Goal: Task Accomplishment & Management: Manage account settings

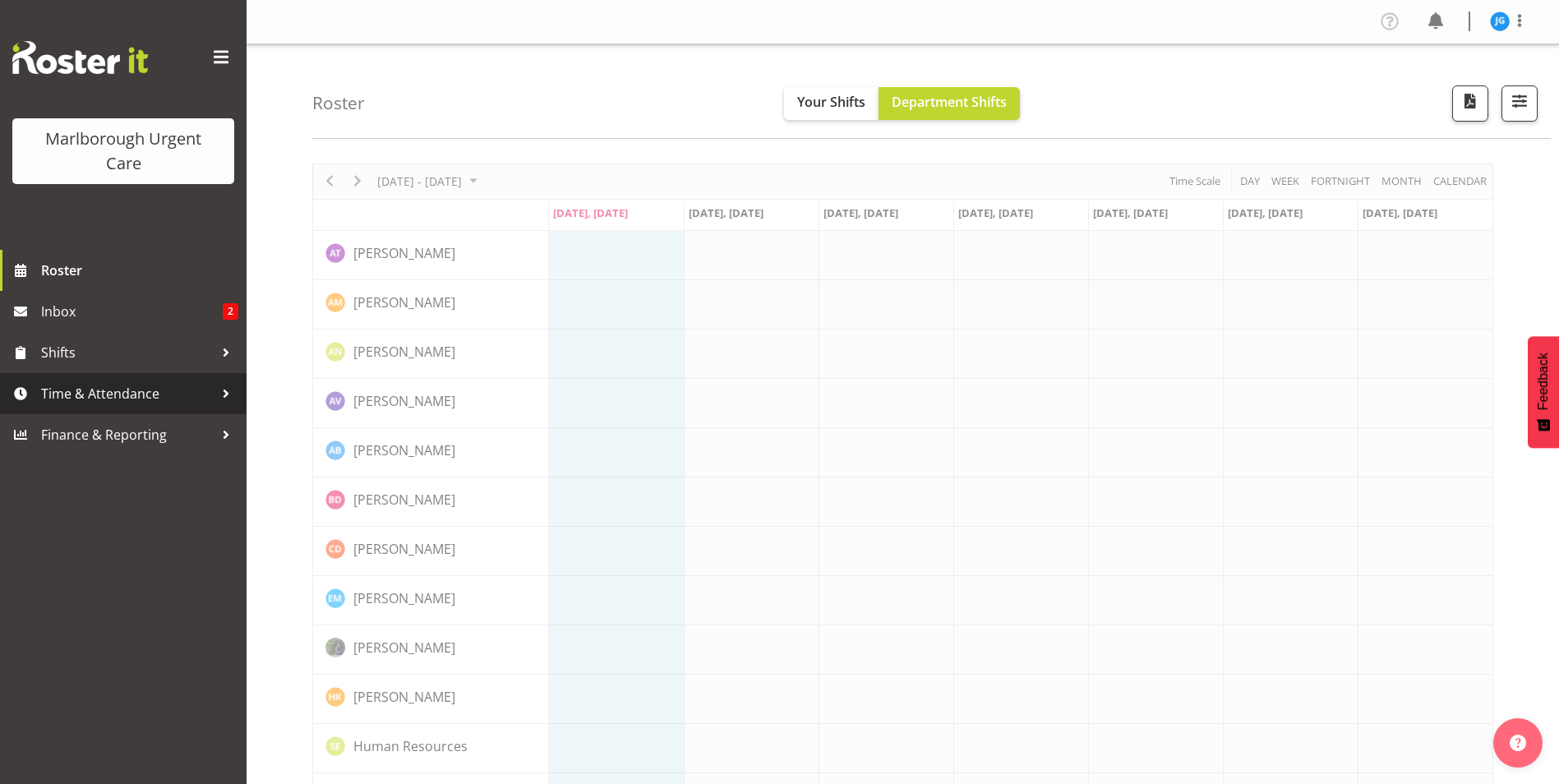
click at [103, 391] on span "Time & Attendance" at bounding box center [127, 394] width 172 height 24
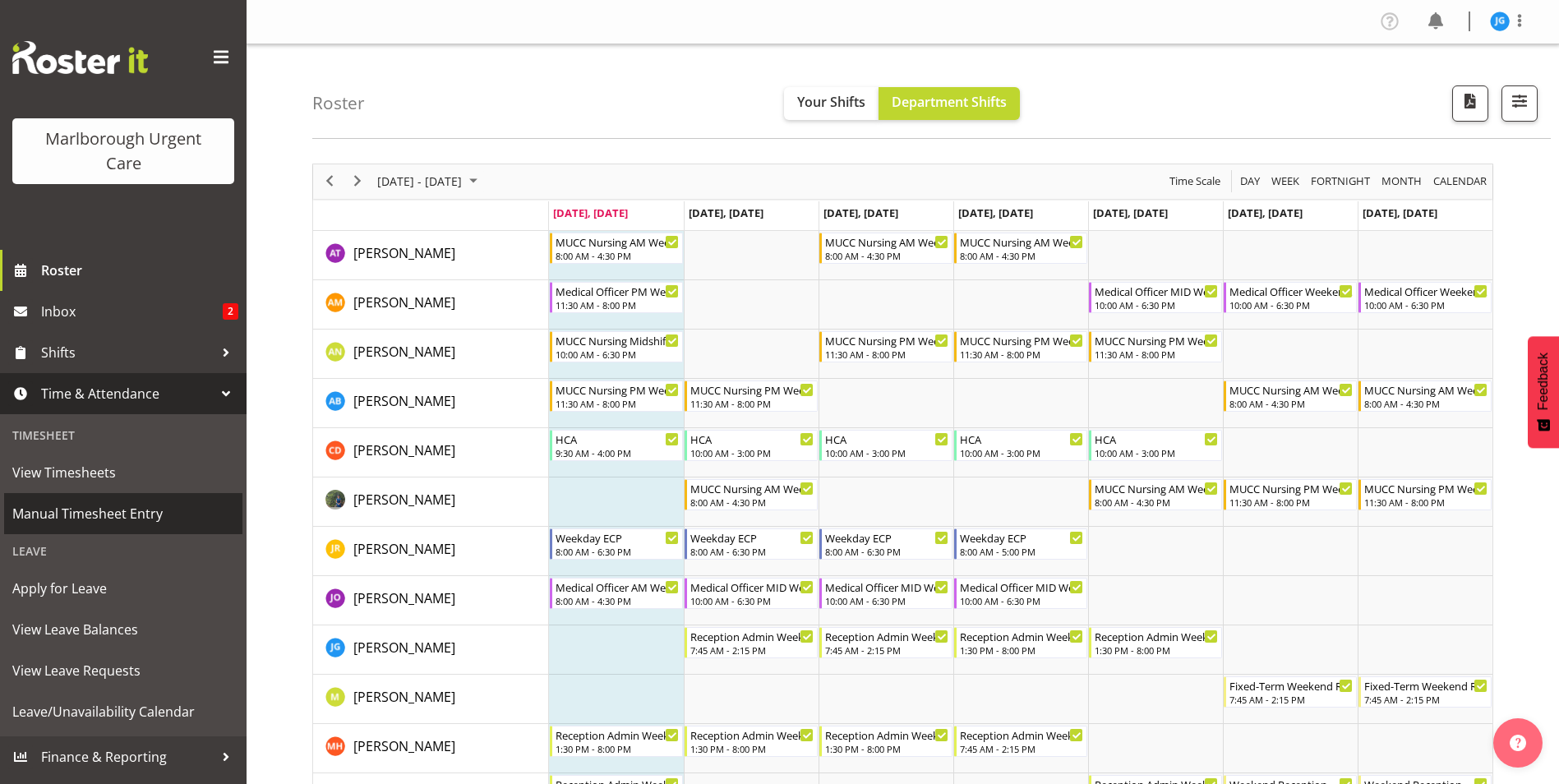
click at [110, 510] on span "Manual Timesheet Entry" at bounding box center [123, 514] width 221 height 24
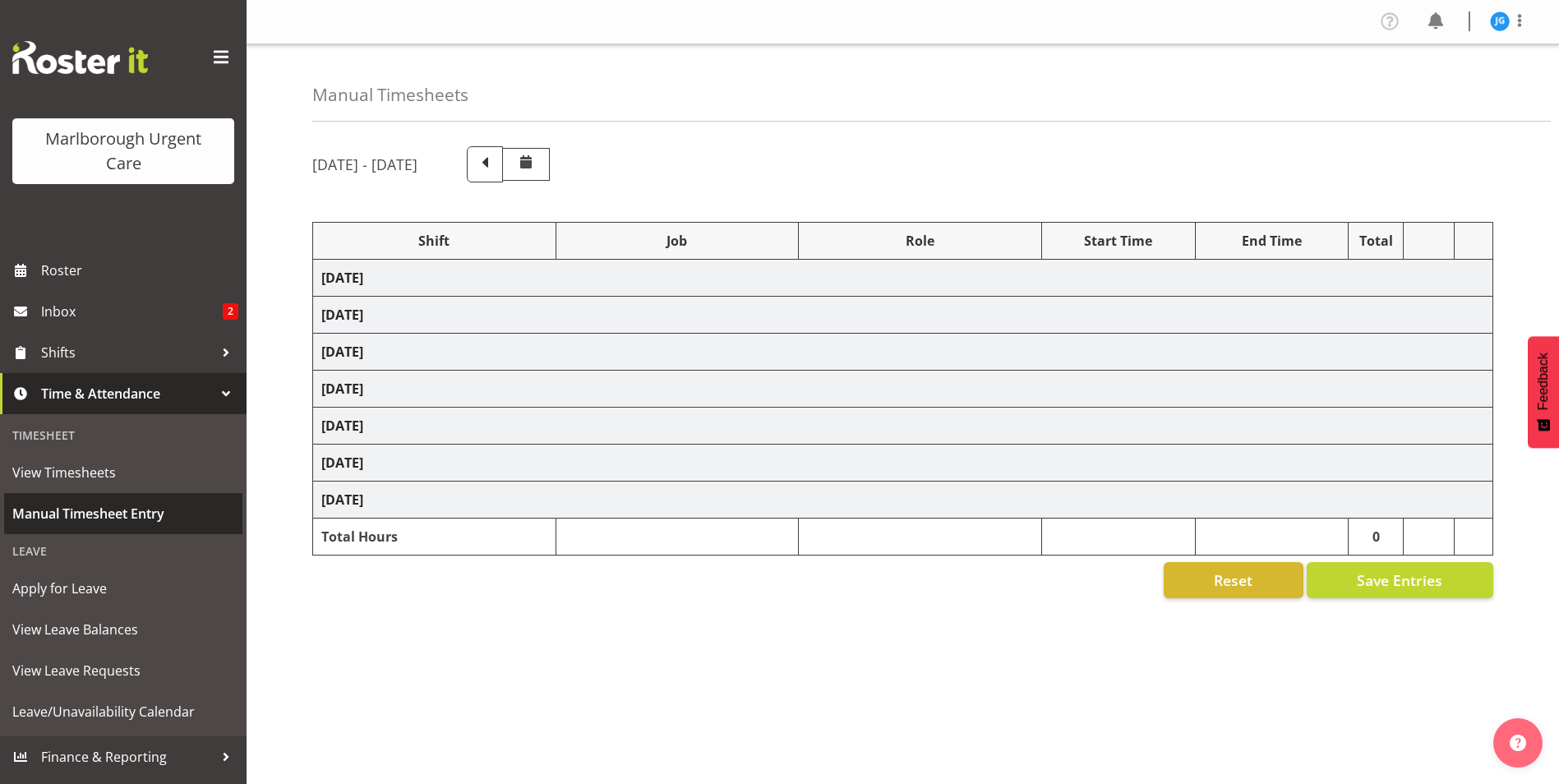
select select "81204"
select select "81205"
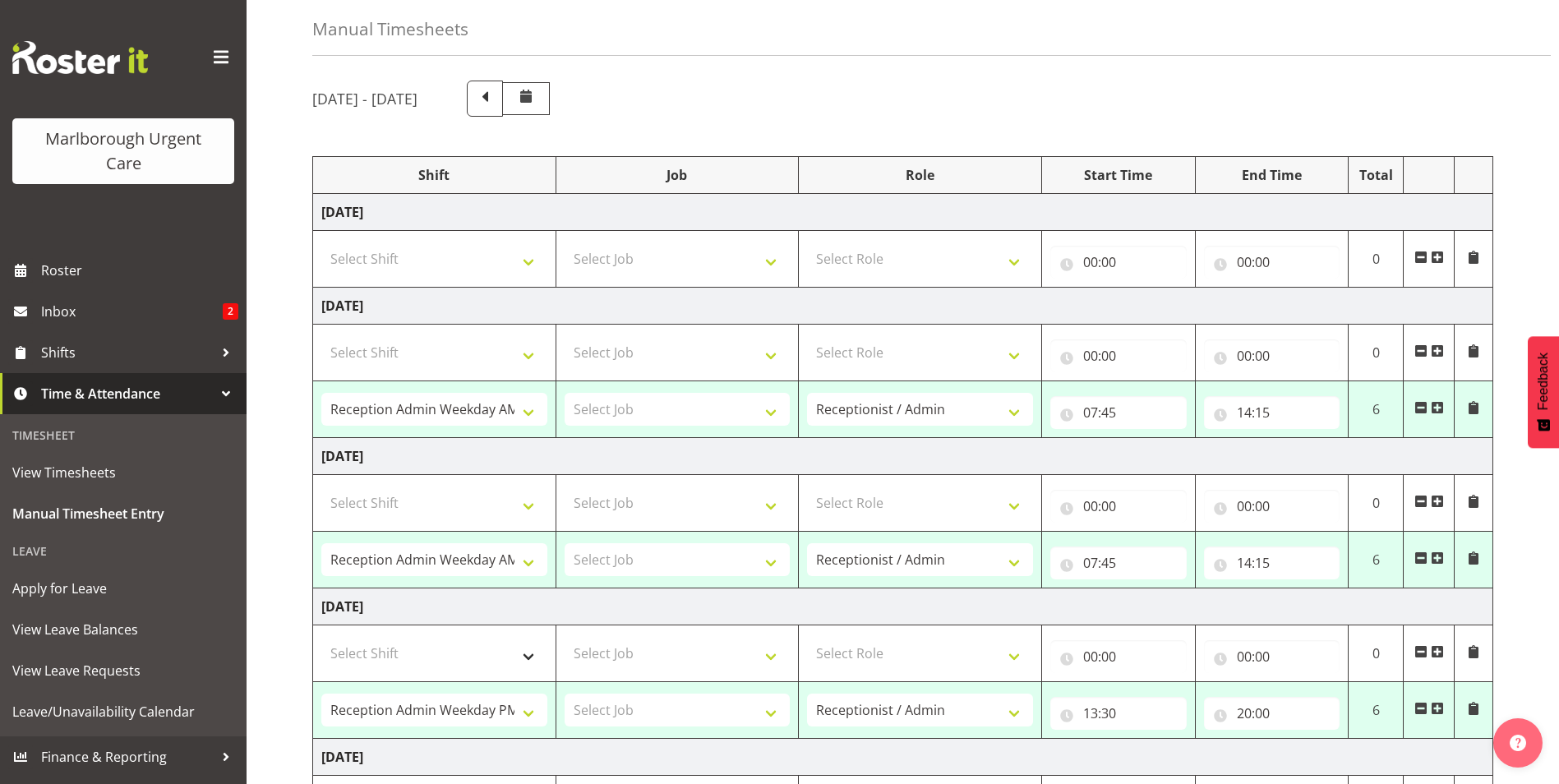
scroll to position [52, 0]
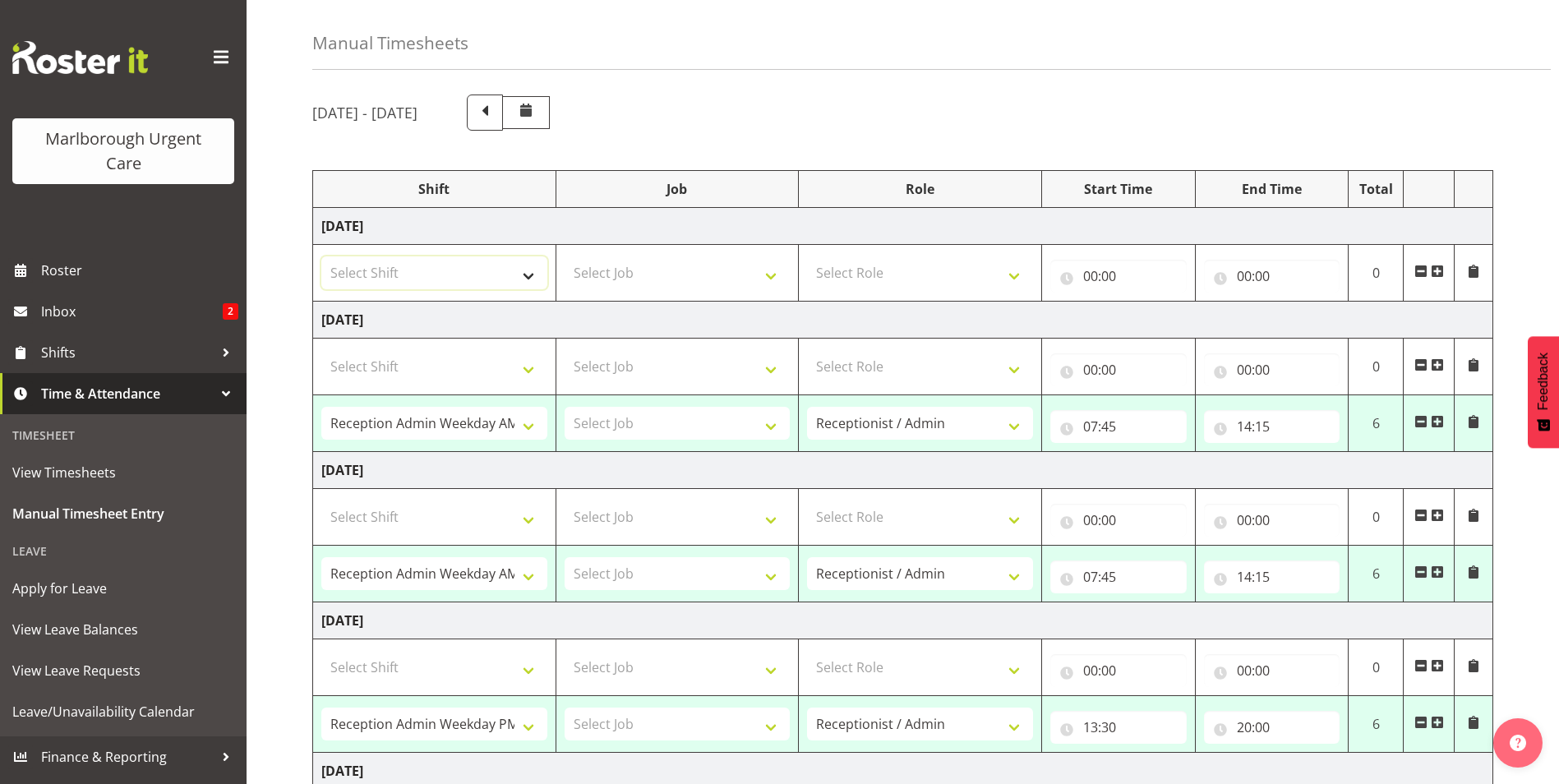
click at [525, 272] on select "Select Shift Casual Addition Casual Addition Casual Medical Officer Addition Ca…" at bounding box center [434, 273] width 226 height 33
select select "81204"
click at [321, 256] on select "Select Shift Casual Addition Casual Addition Casual Medical Officer Addition Ca…" at bounding box center [434, 273] width 226 height 33
click at [828, 271] on select "Select Role Receptionist / Admin Weekend Receptionist" at bounding box center [920, 273] width 226 height 33
select select "1558"
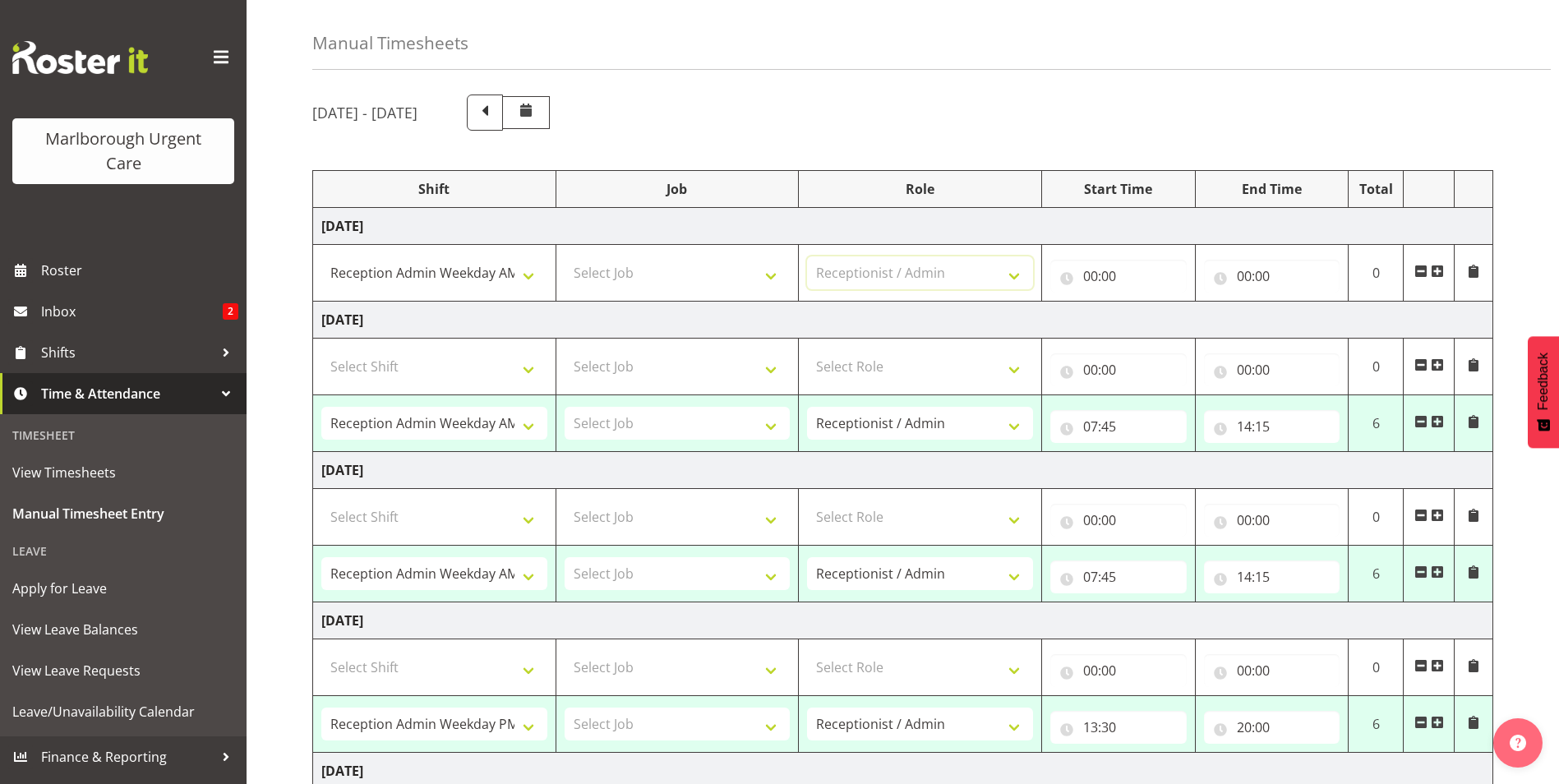
click at [807, 256] on select "Select Role Receptionist / Admin Weekend Receptionist" at bounding box center [920, 273] width 226 height 33
click at [1089, 276] on input "00:00" at bounding box center [1119, 276] width 137 height 33
click at [1156, 317] on select "00 01 02 03 04 05 06 07 08 09 10 11 12 13 14 15 16 17 18 19 20 21 22 23" at bounding box center [1162, 319] width 37 height 33
select select "10"
click at [1144, 303] on select "00 01 02 03 04 05 06 07 08 09 10 11 12 13 14 15 16 17 18 19 20 21 22 23" at bounding box center [1162, 319] width 37 height 33
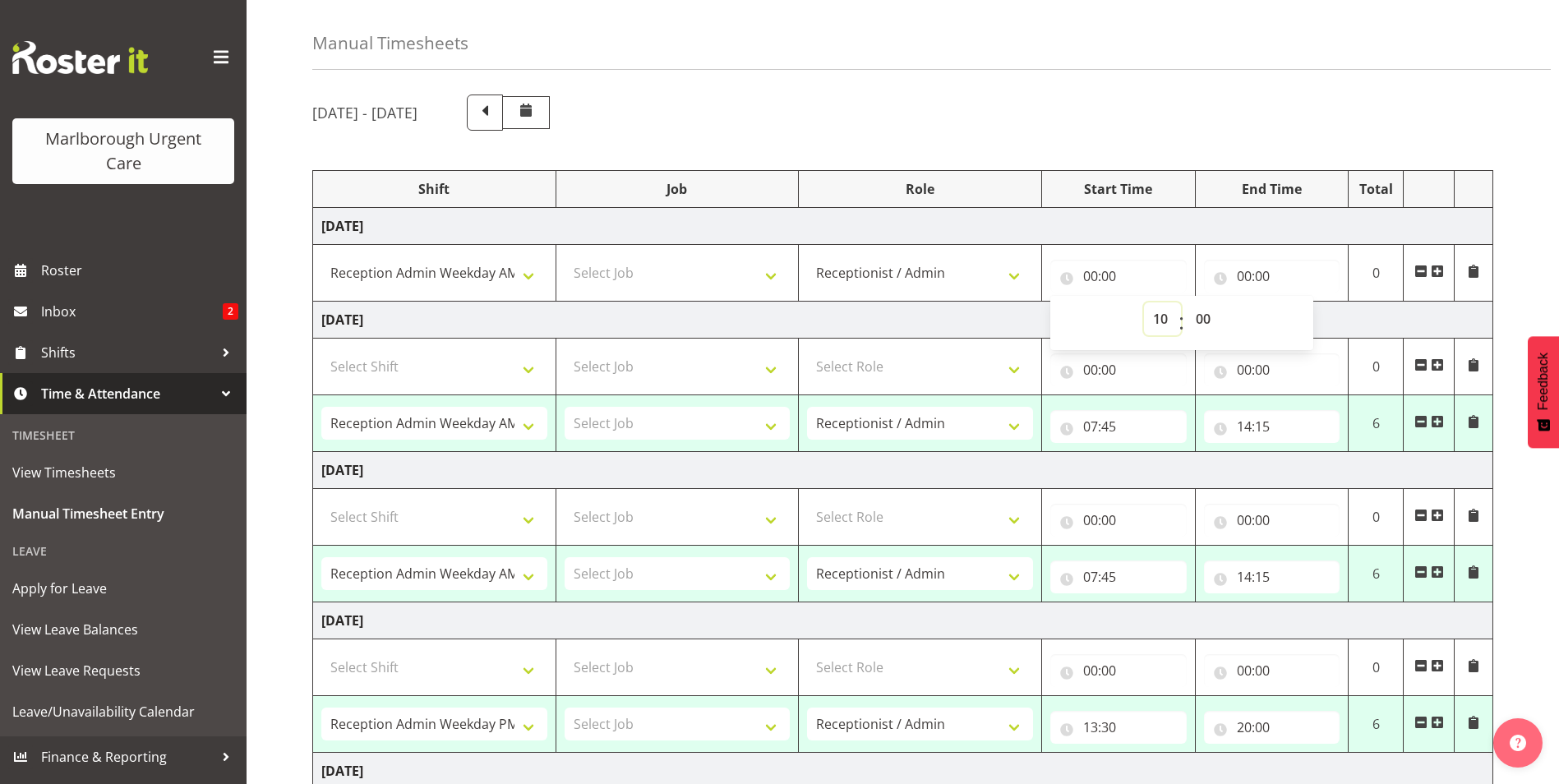
type input "10:00"
click at [1245, 273] on input "00:00" at bounding box center [1272, 276] width 137 height 33
click at [1313, 315] on select "00 01 02 03 04 05 06 07 08 09 10 11 12 13 14 15 16 17 18 19 20 21 22 23" at bounding box center [1316, 319] width 37 height 33
select select "16"
click at [1297, 303] on select "00 01 02 03 04 05 06 07 08 09 10 11 12 13 14 15 16 17 18 19 20 21 22 23" at bounding box center [1316, 319] width 37 height 33
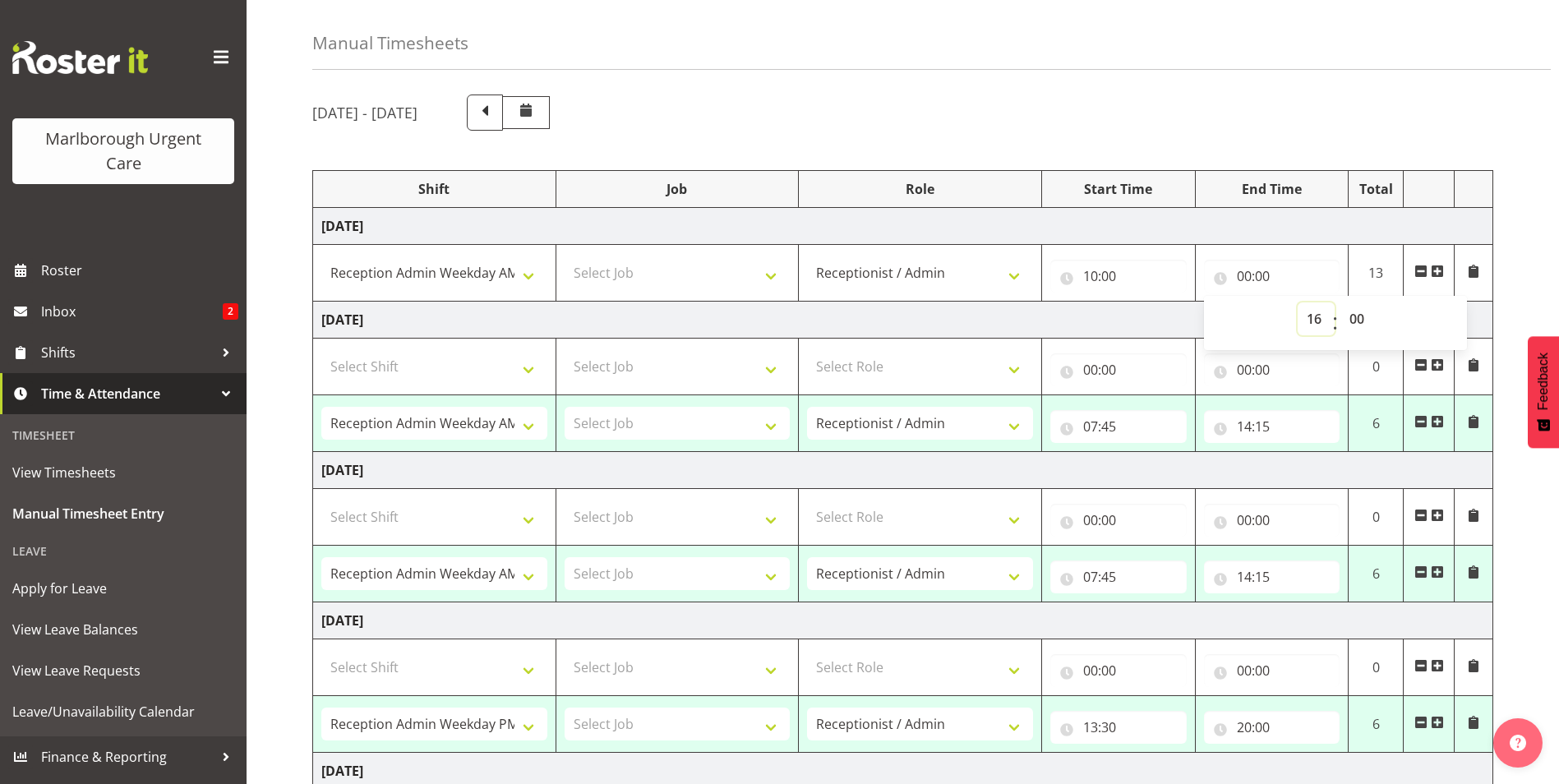
type input "16:00"
click at [1360, 317] on select "00 01 02 03 04 05 06 07 08 09 10 11 12 13 14 15 16 17 18 19 20 21 22 23 24 25 2…" at bounding box center [1359, 319] width 37 height 33
select select "15"
click at [1340, 303] on select "00 01 02 03 04 05 06 07 08 09 10 11 12 13 14 15 16 17 18 19 20 21 22 23 24 25 2…" at bounding box center [1359, 319] width 37 height 33
type input "16:15"
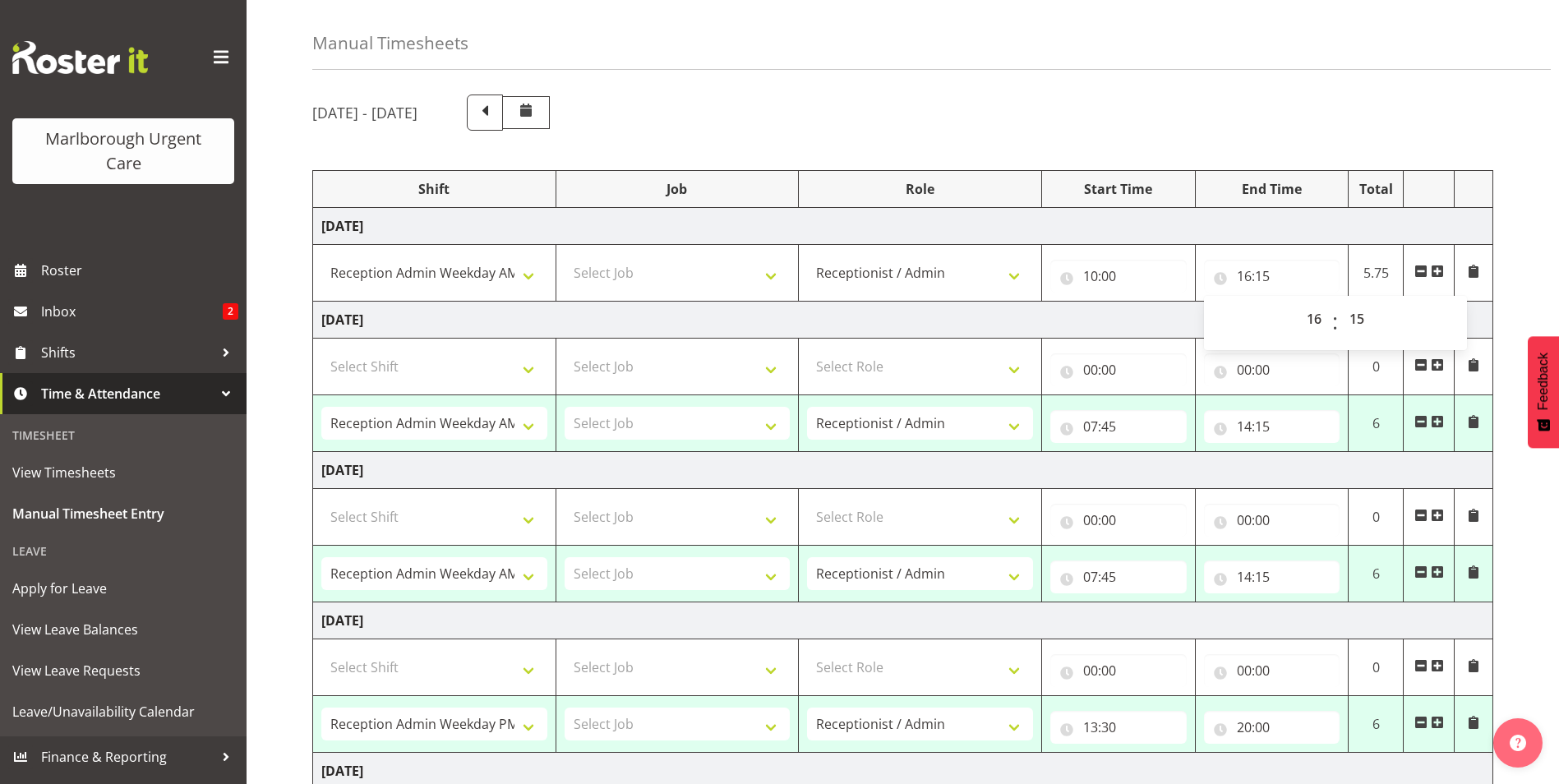
click at [1162, 323] on td "Tuesday 30th September 2025" at bounding box center [903, 320] width 1180 height 37
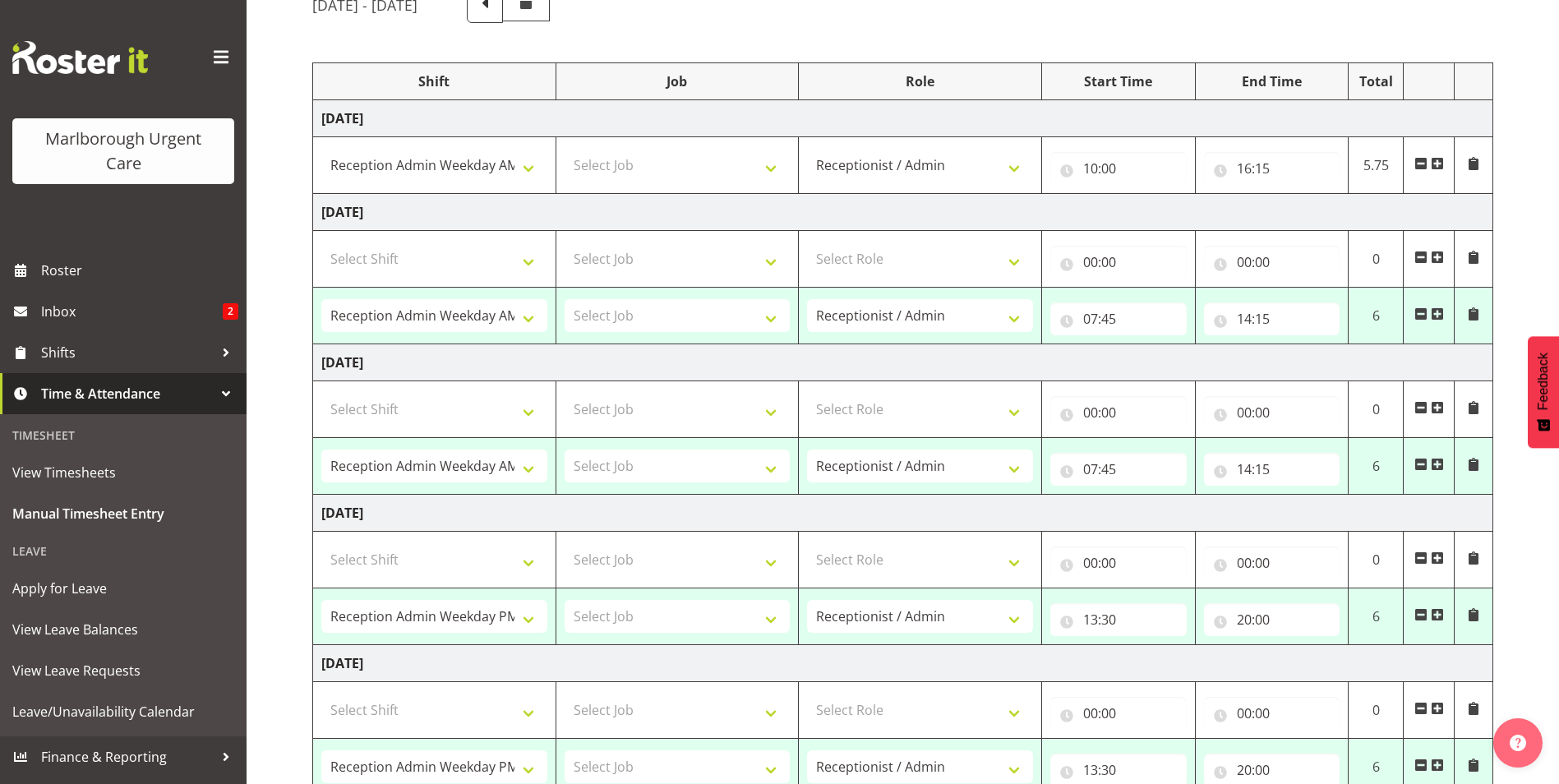
scroll to position [134, 0]
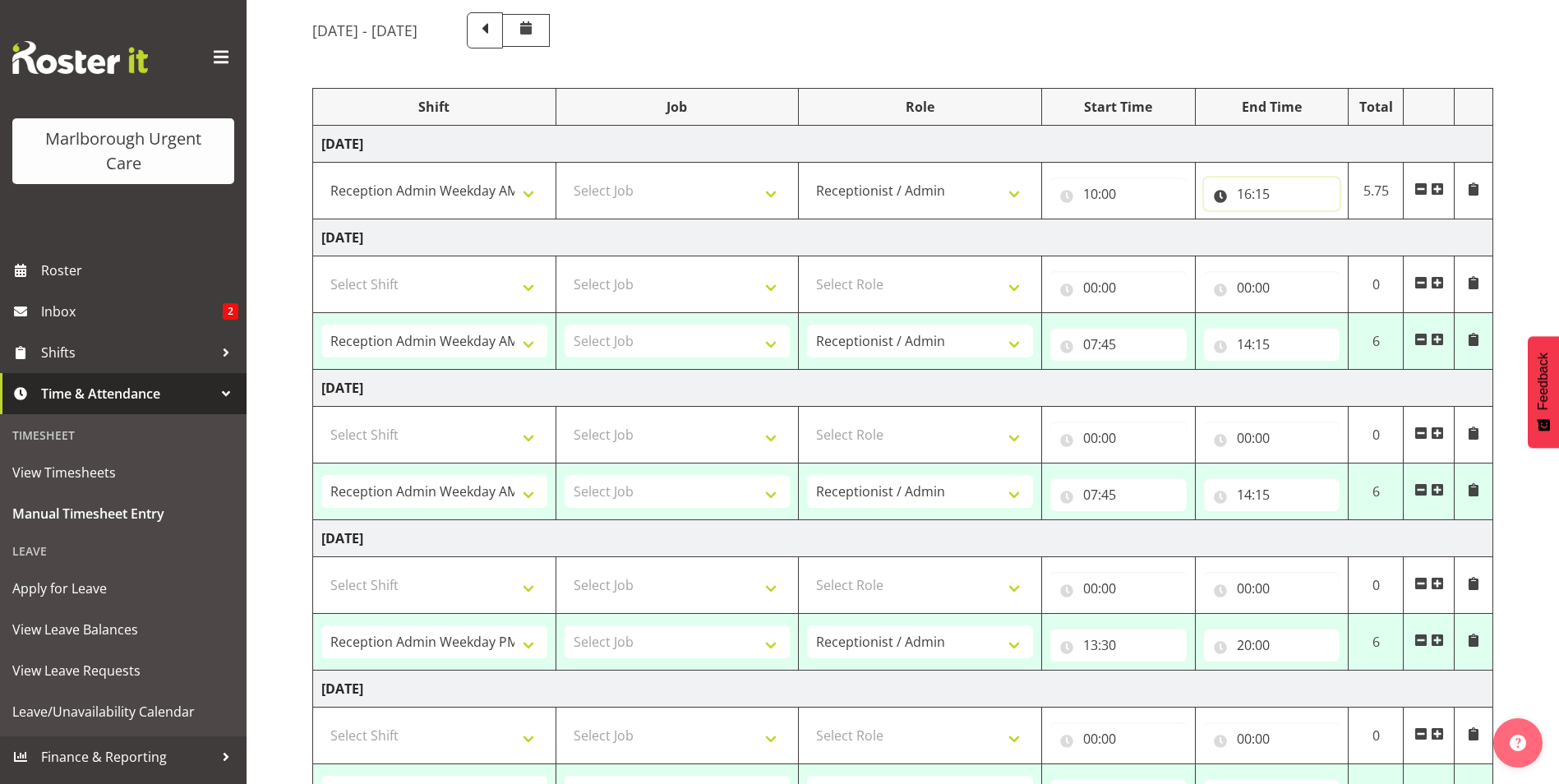
click at [1265, 195] on input "16:15" at bounding box center [1272, 194] width 137 height 33
click at [1360, 231] on select "00 01 02 03 04 05 06 07 08 09 10 11 12 13 14 15 16 17 18 19 20 21 22 23 24 25 2…" at bounding box center [1359, 237] width 37 height 33
select select "20"
click at [1340, 220] on select "00 01 02 03 04 05 06 07 08 09 10 11 12 13 14 15 16 17 18 19 20 21 22 23 24 25 2…" at bounding box center [1359, 237] width 37 height 33
type input "16:20"
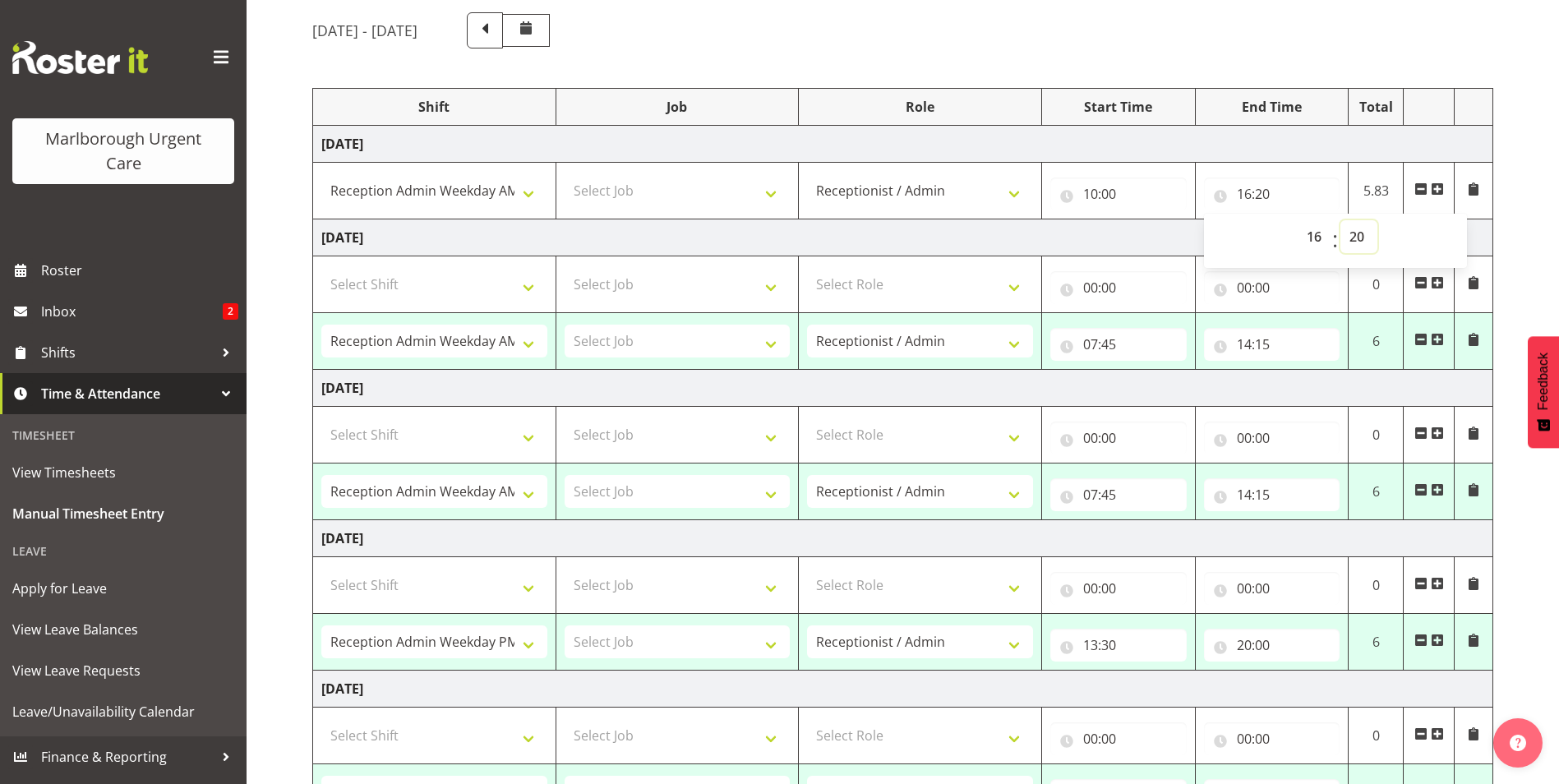
click at [1359, 238] on select "00 01 02 03 04 05 06 07 08 09 10 11 12 13 14 15 16 17 18 19 20 21 22 23 24 25 2…" at bounding box center [1359, 237] width 37 height 33
select select "15"
click at [1340, 220] on select "00 01 02 03 04 05 06 07 08 09 10 11 12 13 14 15 16 17 18 19 20 21 22 23 24 25 2…" at bounding box center [1359, 237] width 37 height 33
type input "16:15"
click at [1120, 227] on td "Tuesday 30th September 2025" at bounding box center [903, 238] width 1180 height 37
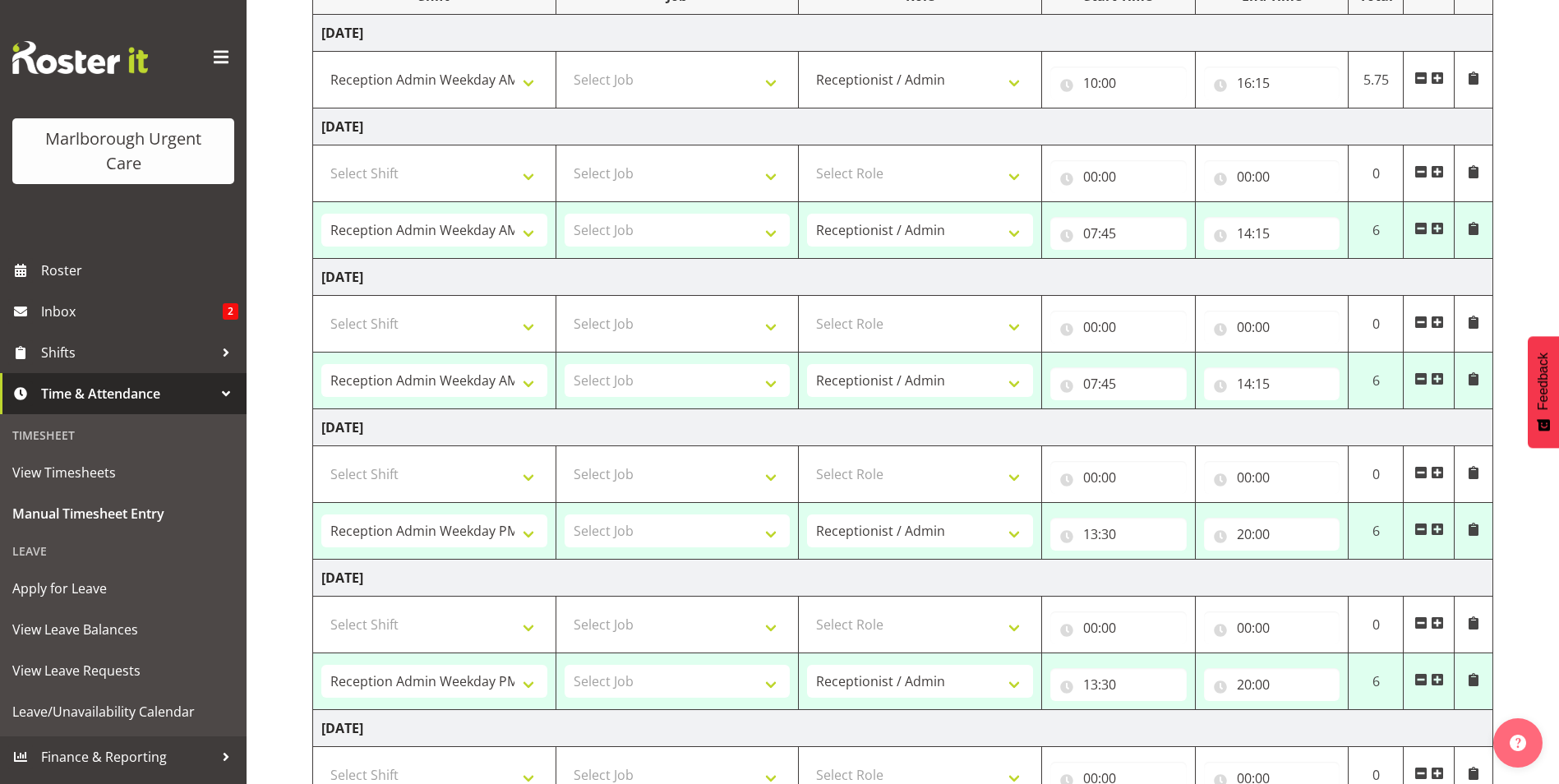
scroll to position [463, 0]
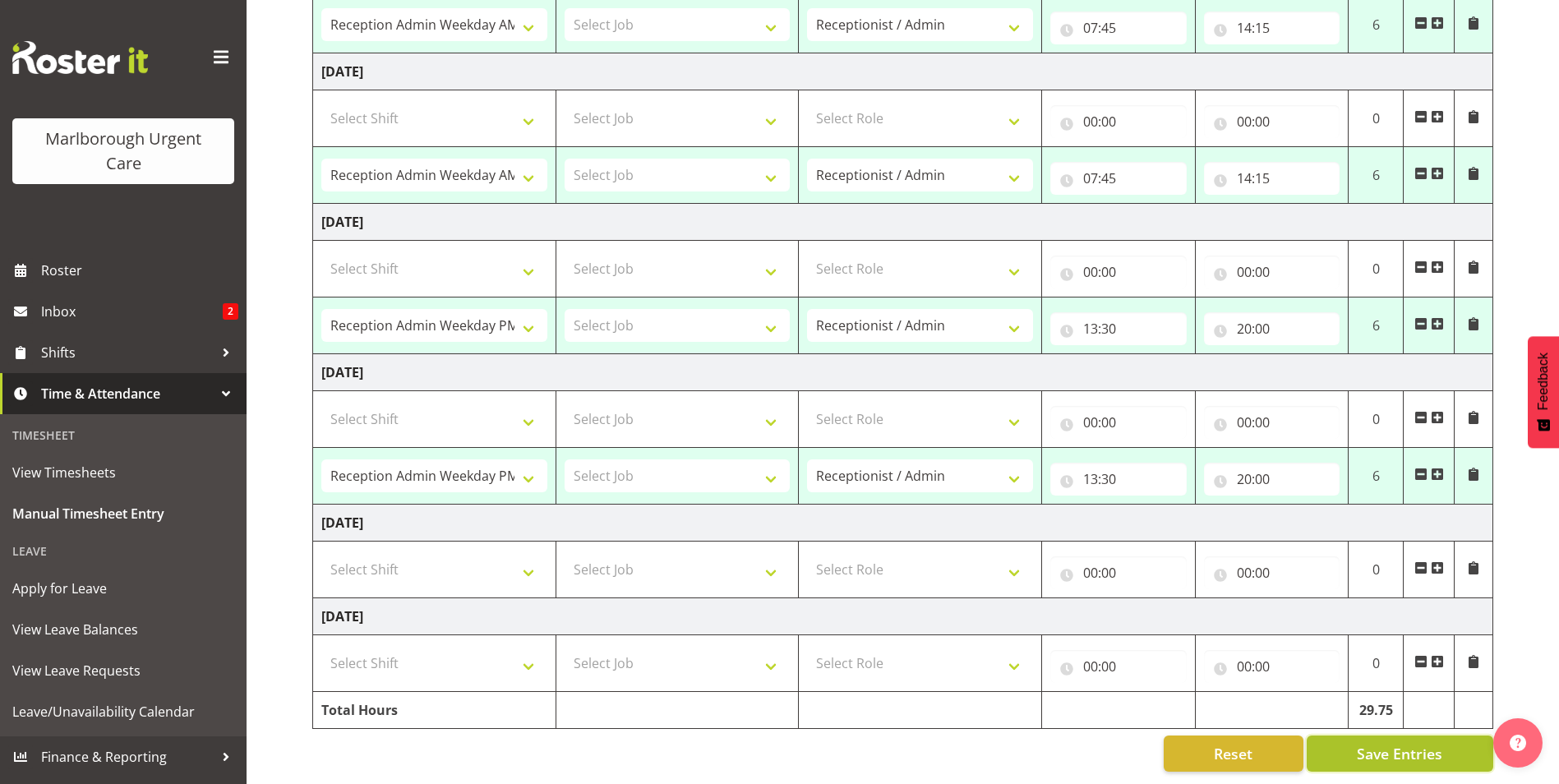
click at [1382, 743] on span "Save Entries" at bounding box center [1400, 753] width 86 height 21
select select "81204"
type input "07:45"
type input "14:15"
select select "81204"
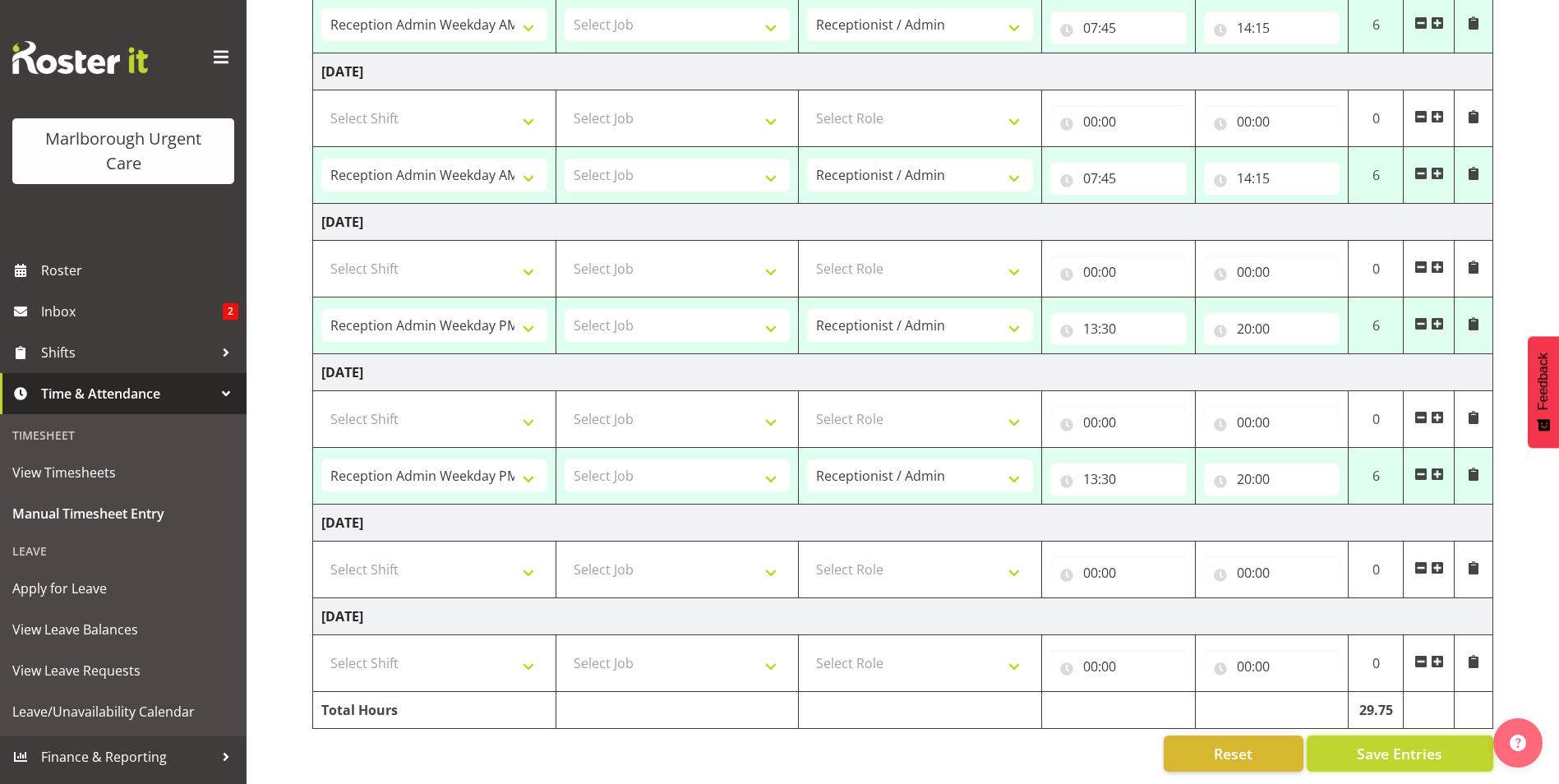
type input "07:45"
type input "14:15"
select select "81205"
type input "13:30"
type input "20:00"
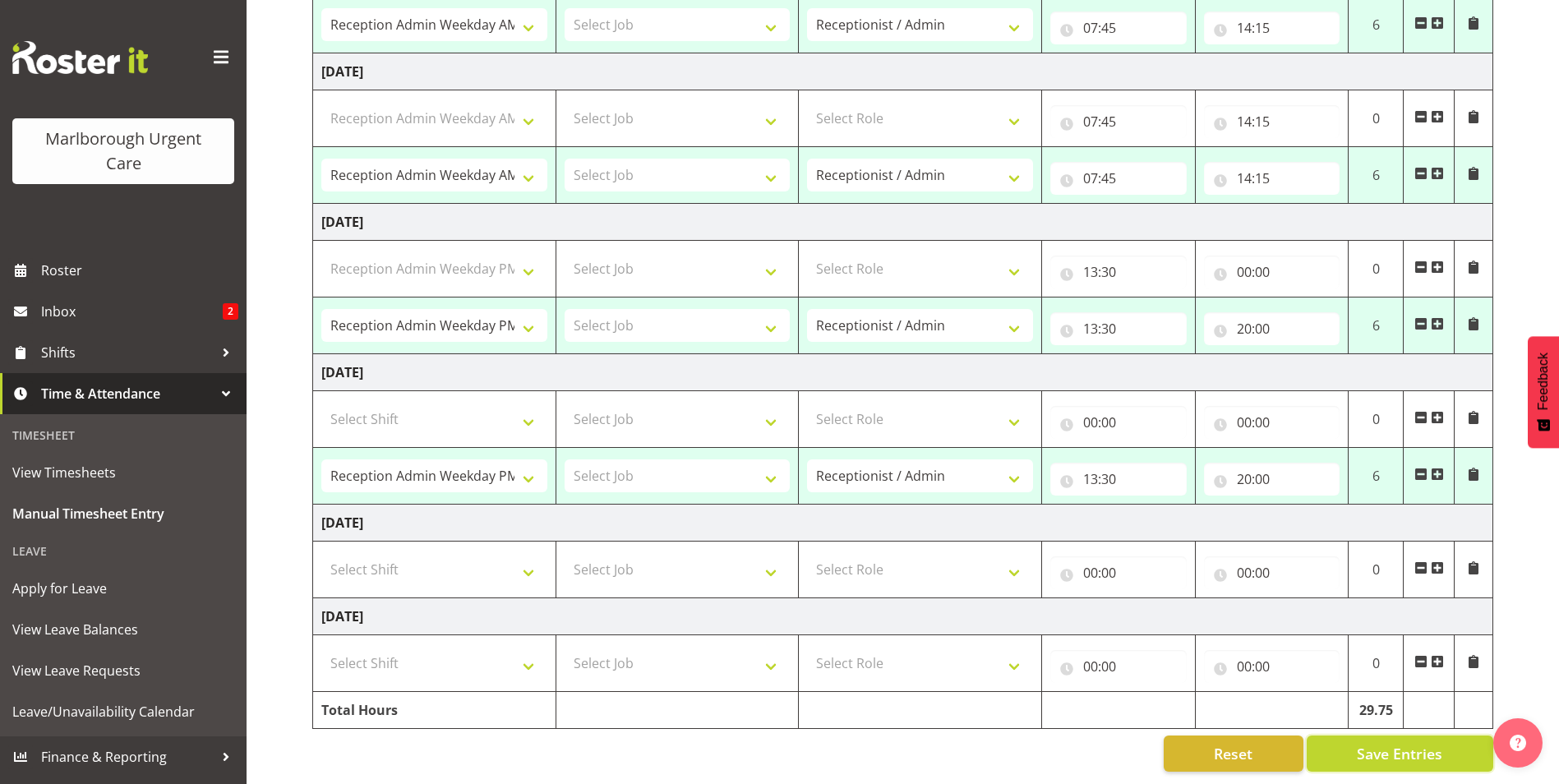
select select "81205"
type input "13:30"
type input "20:00"
select select "81204"
select select "81205"
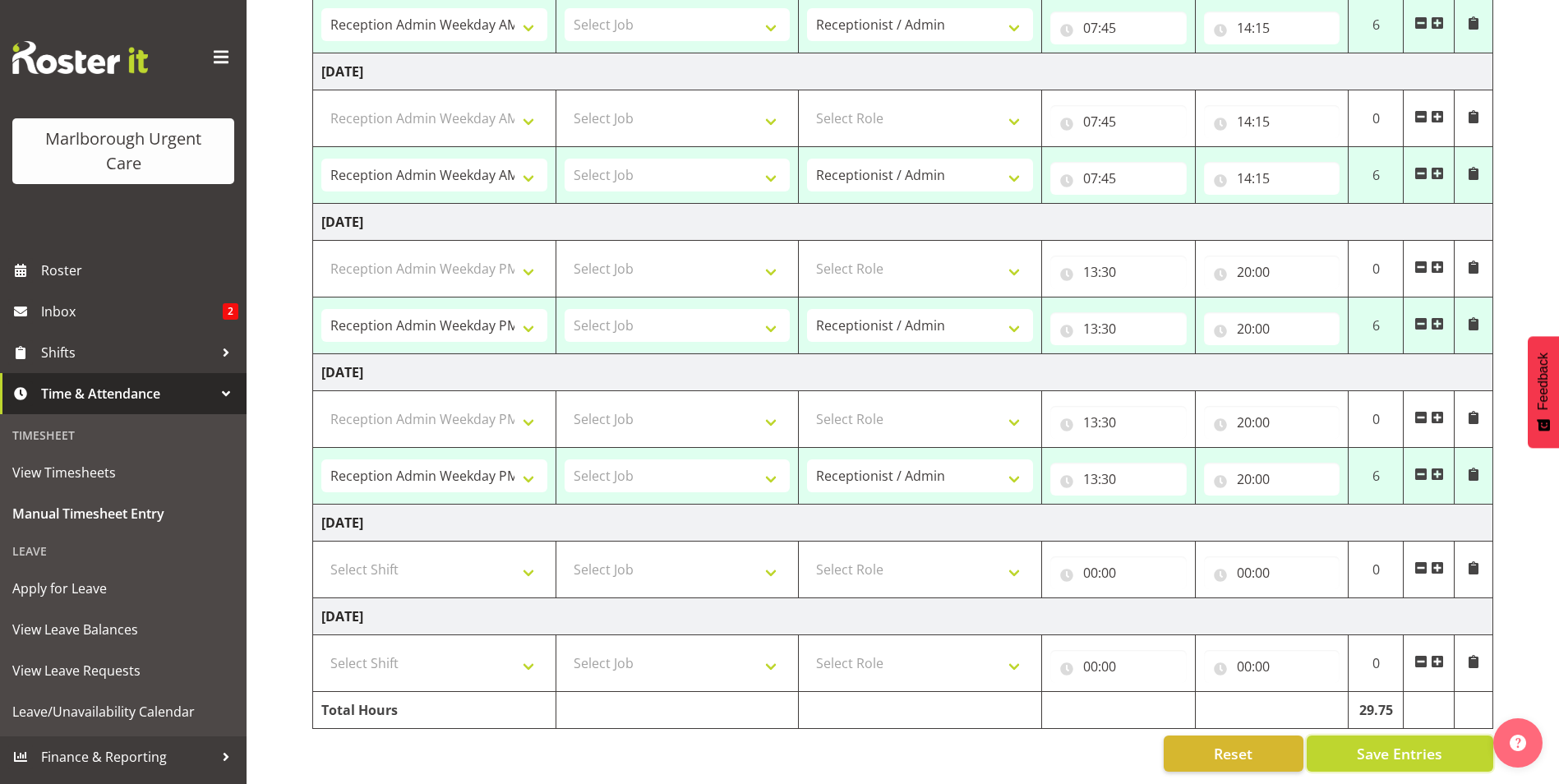
select select "81205"
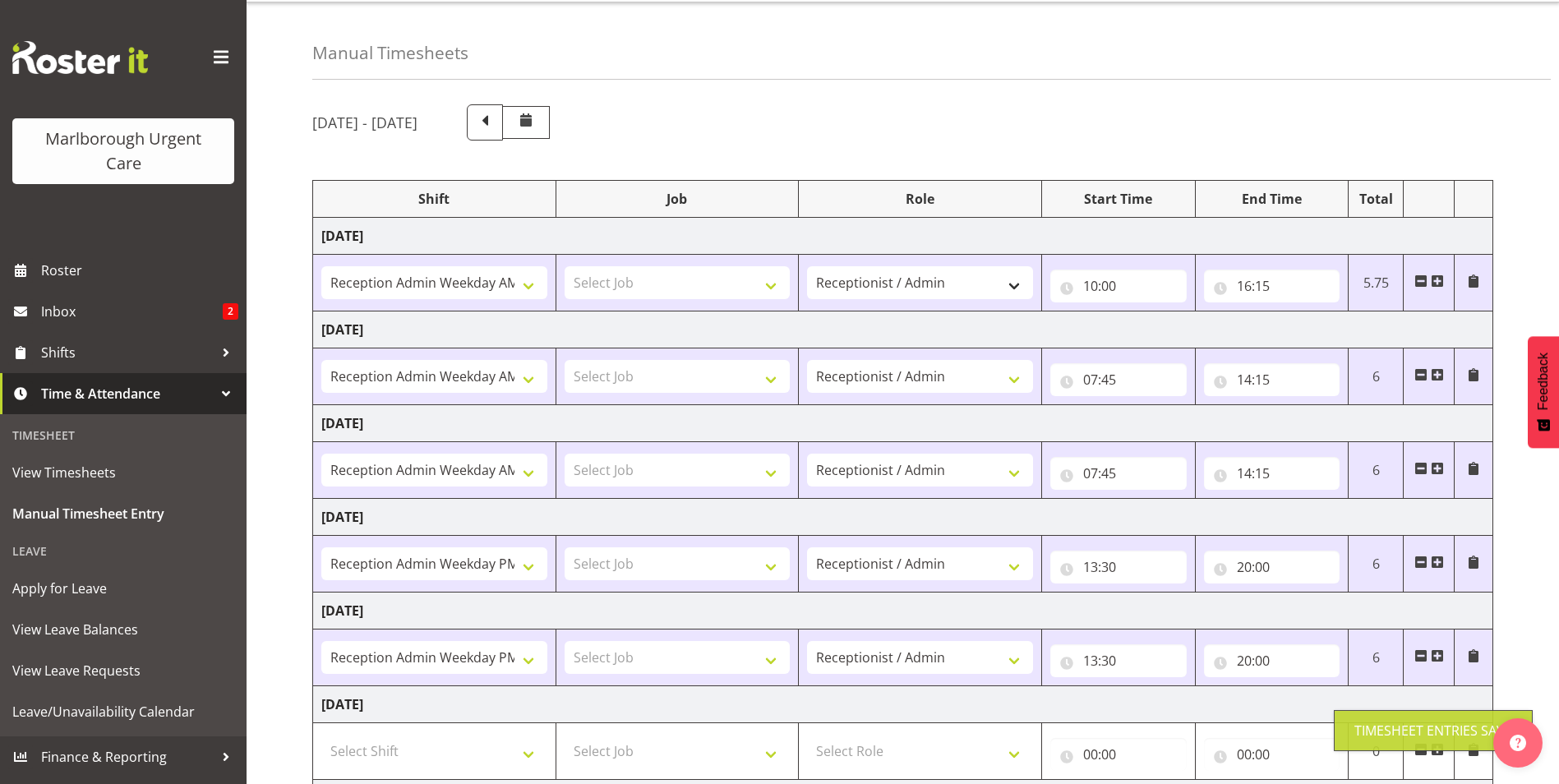
scroll to position [0, 0]
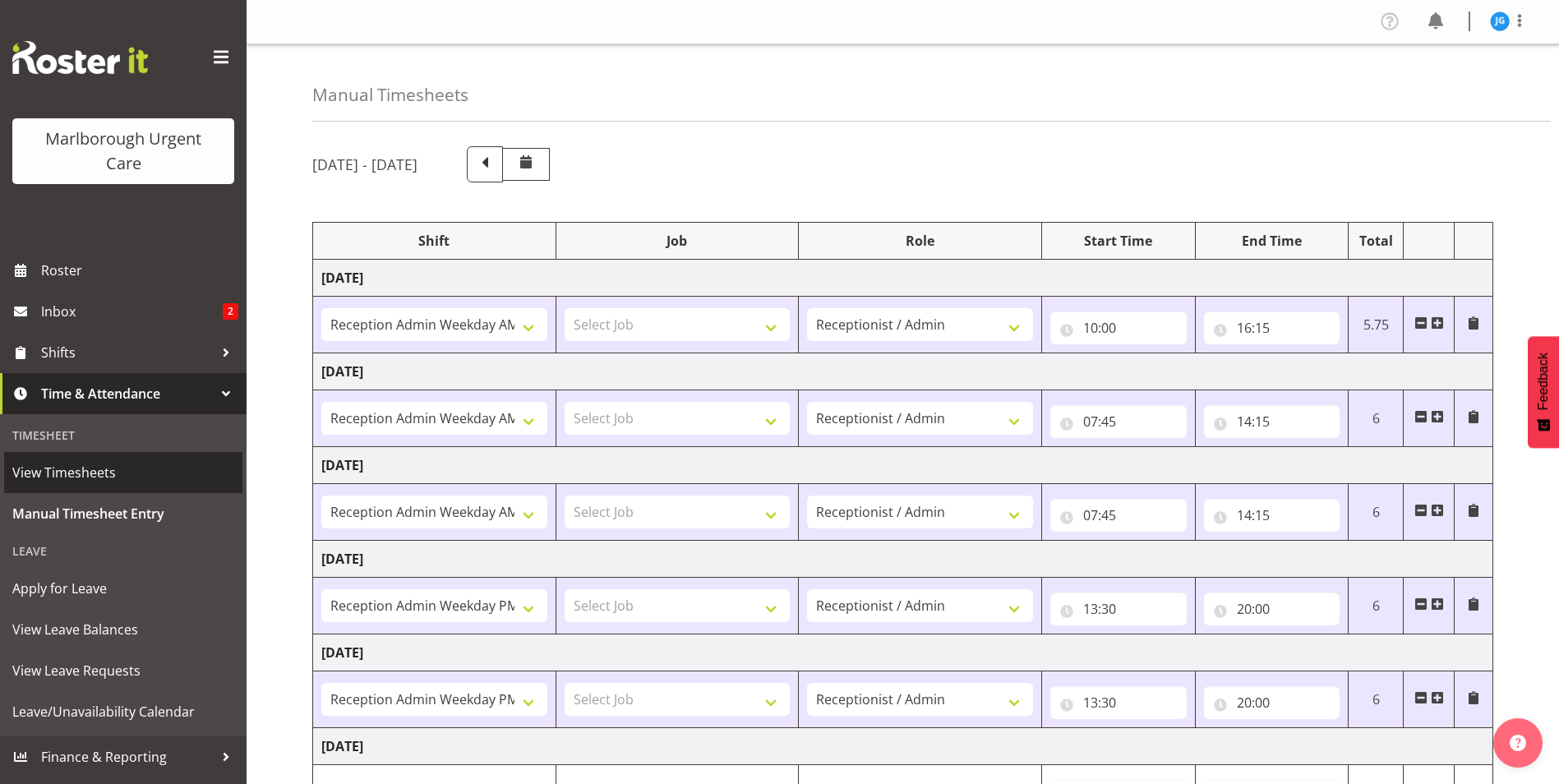
click at [93, 472] on span "View Timesheets" at bounding box center [123, 472] width 221 height 24
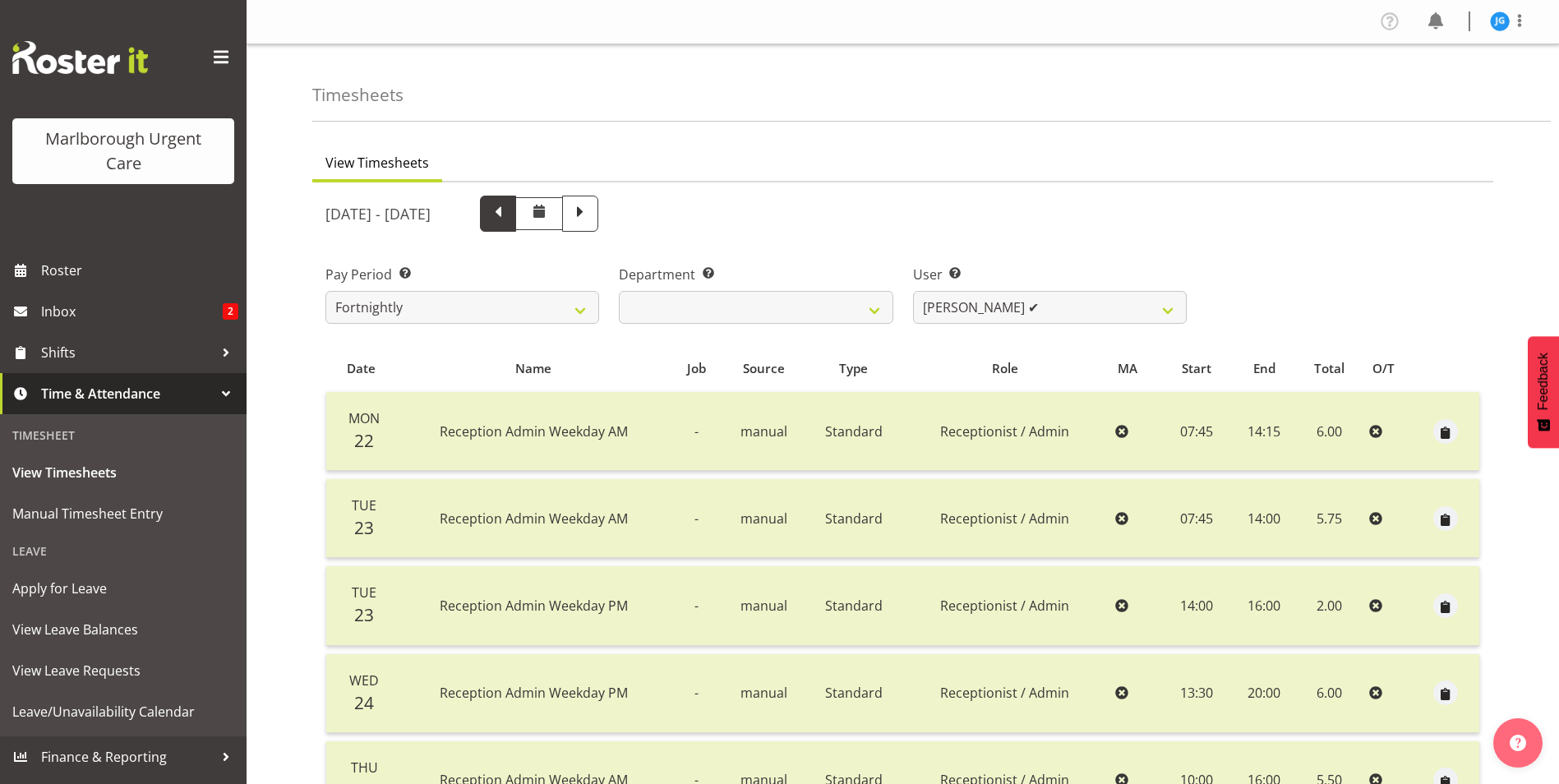
click at [509, 214] on span at bounding box center [498, 212] width 21 height 21
select select
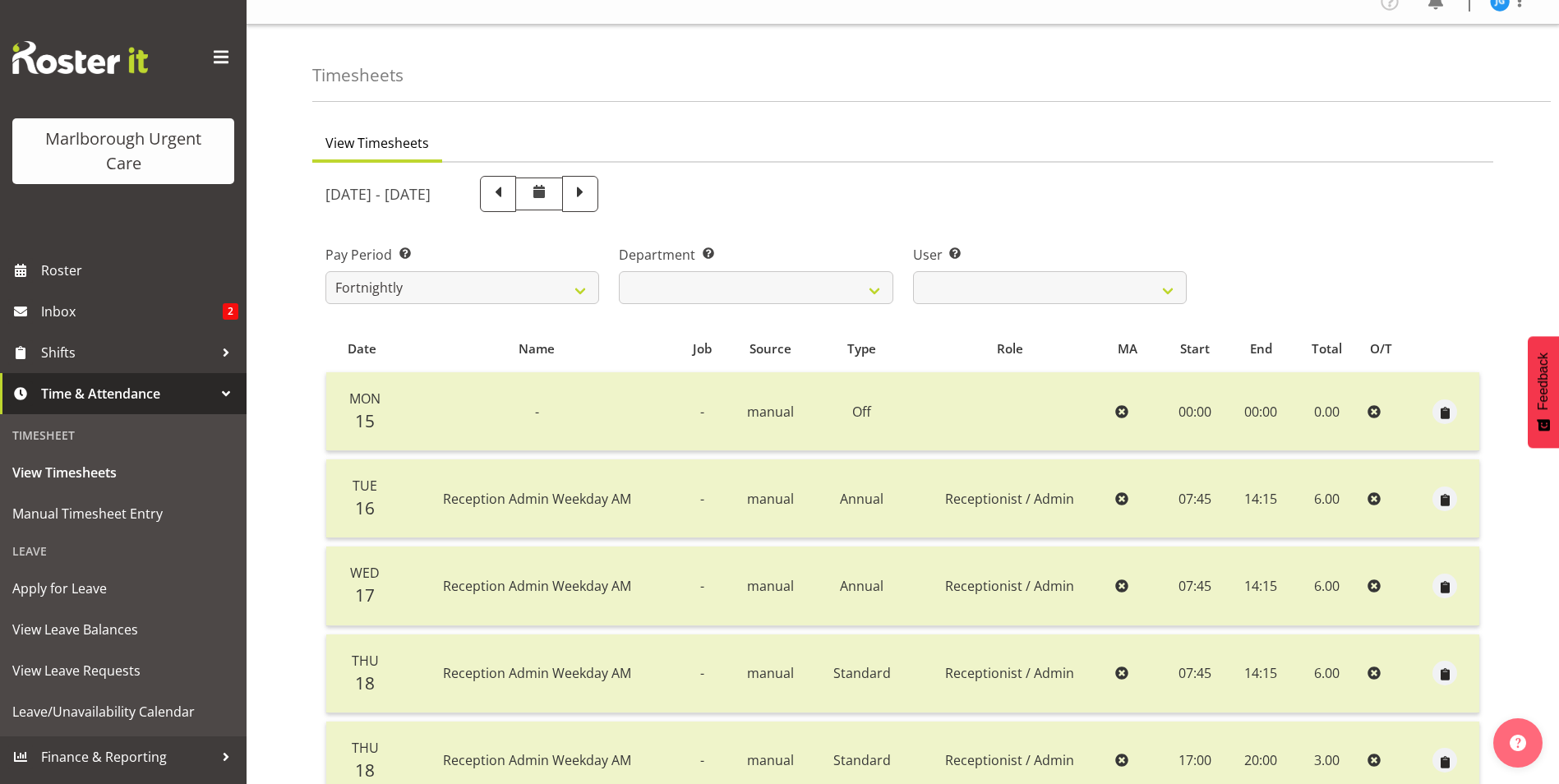
scroll to position [19, 0]
click at [591, 200] on span at bounding box center [580, 192] width 21 height 21
select select
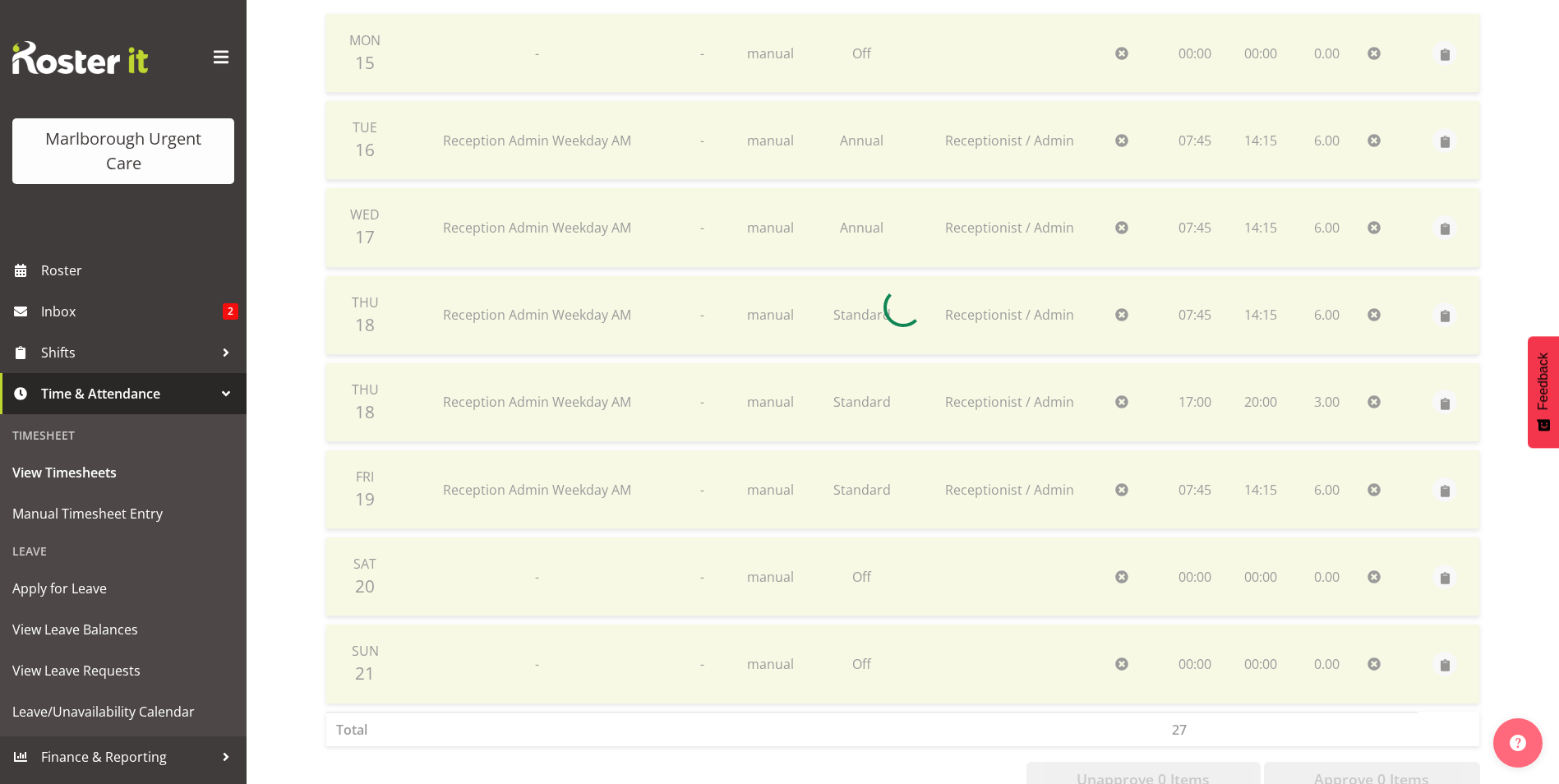
scroll to position [430, 0]
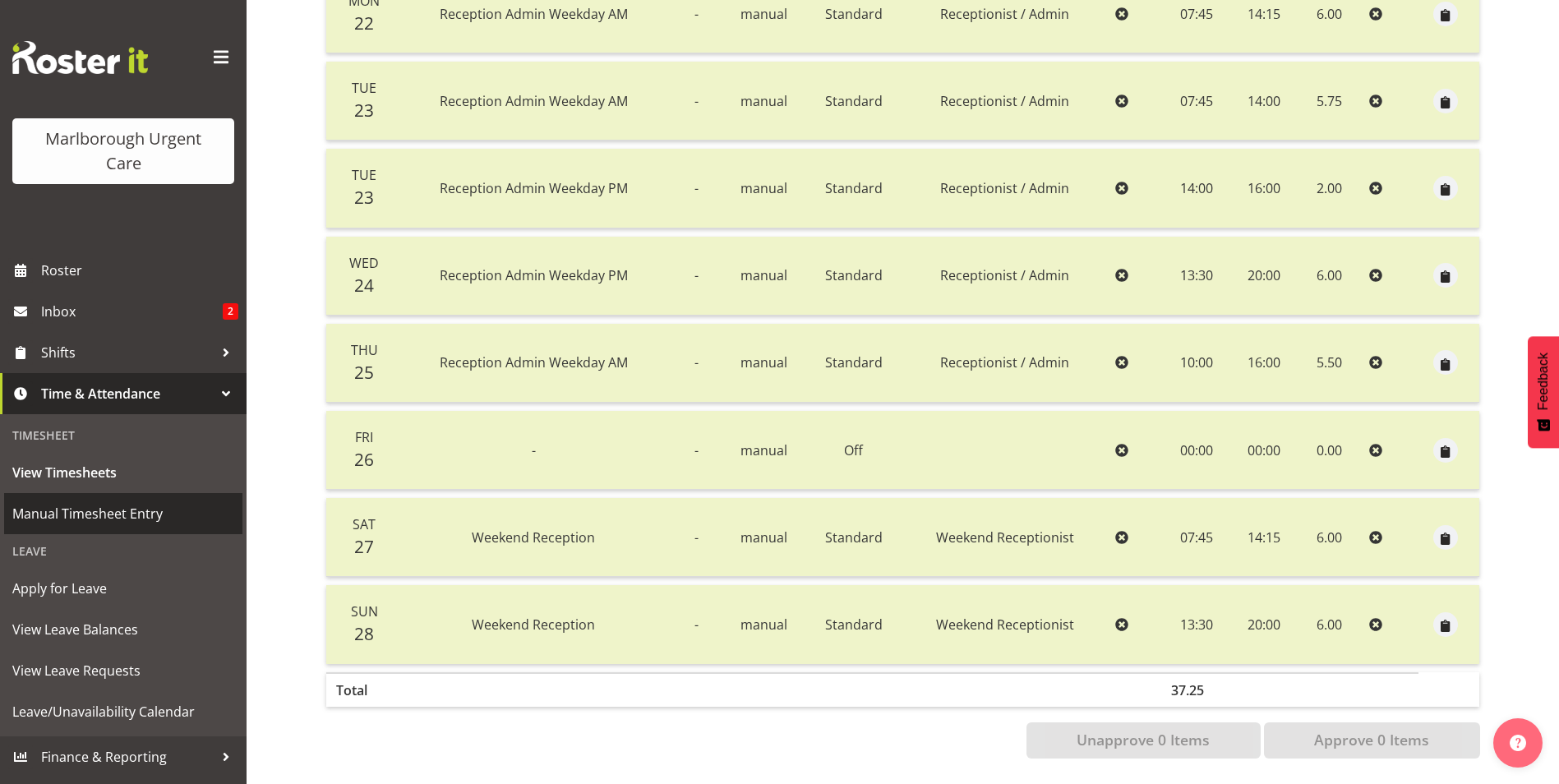
click at [88, 509] on span "Manual Timesheet Entry" at bounding box center [123, 514] width 221 height 24
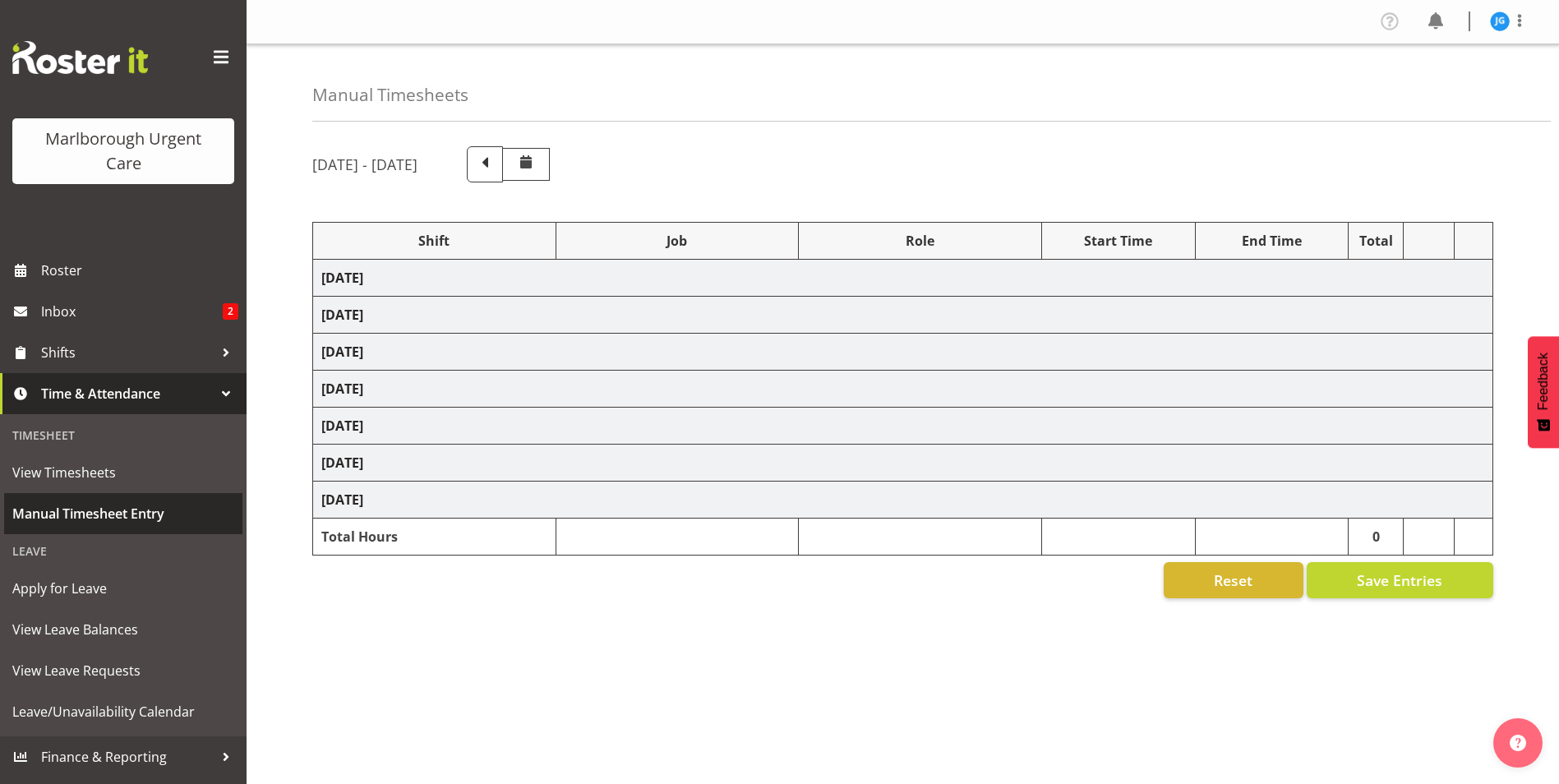
select select "81204"
select select "81205"
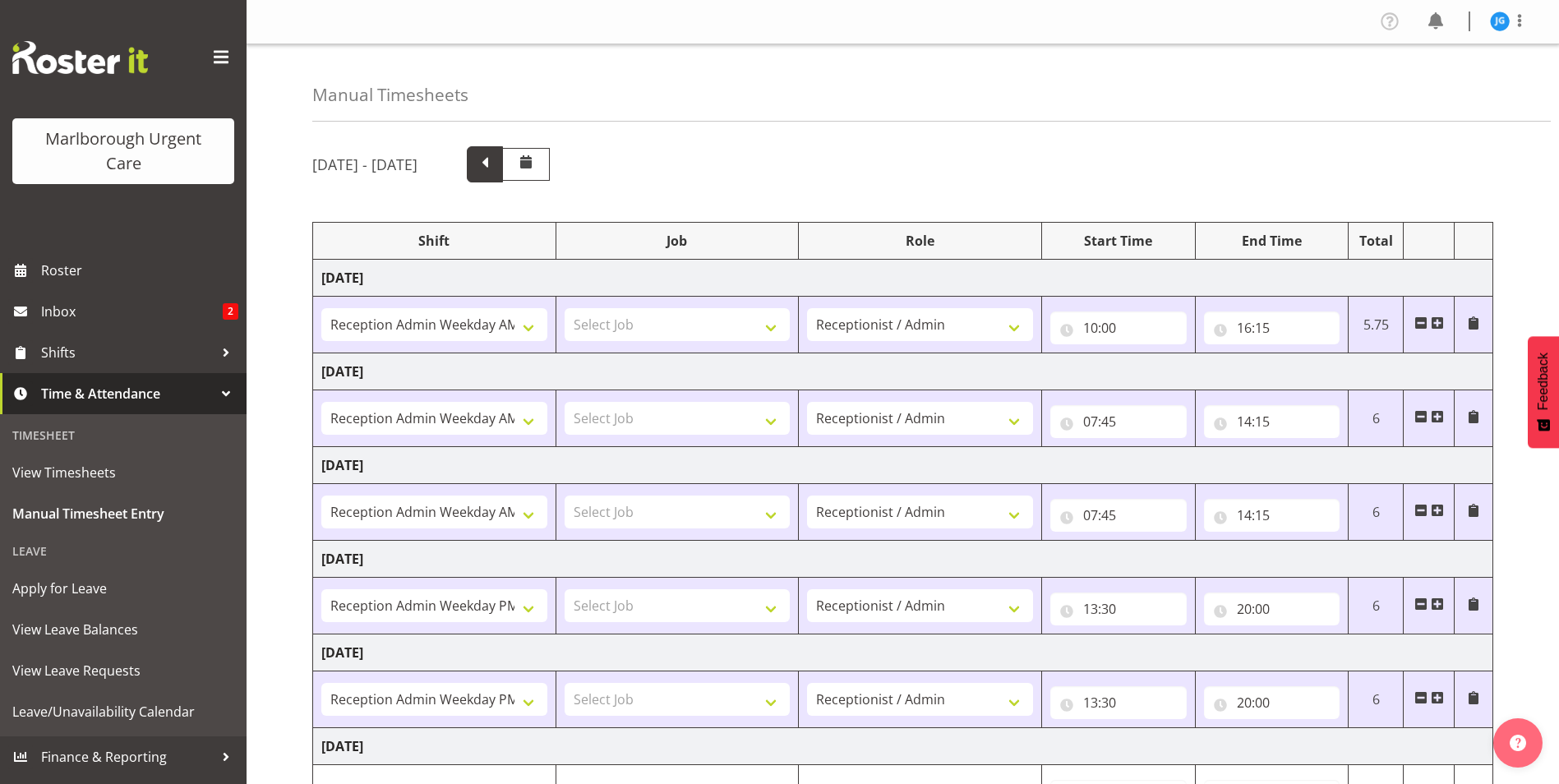
click at [495, 167] on span at bounding box center [485, 163] width 21 height 21
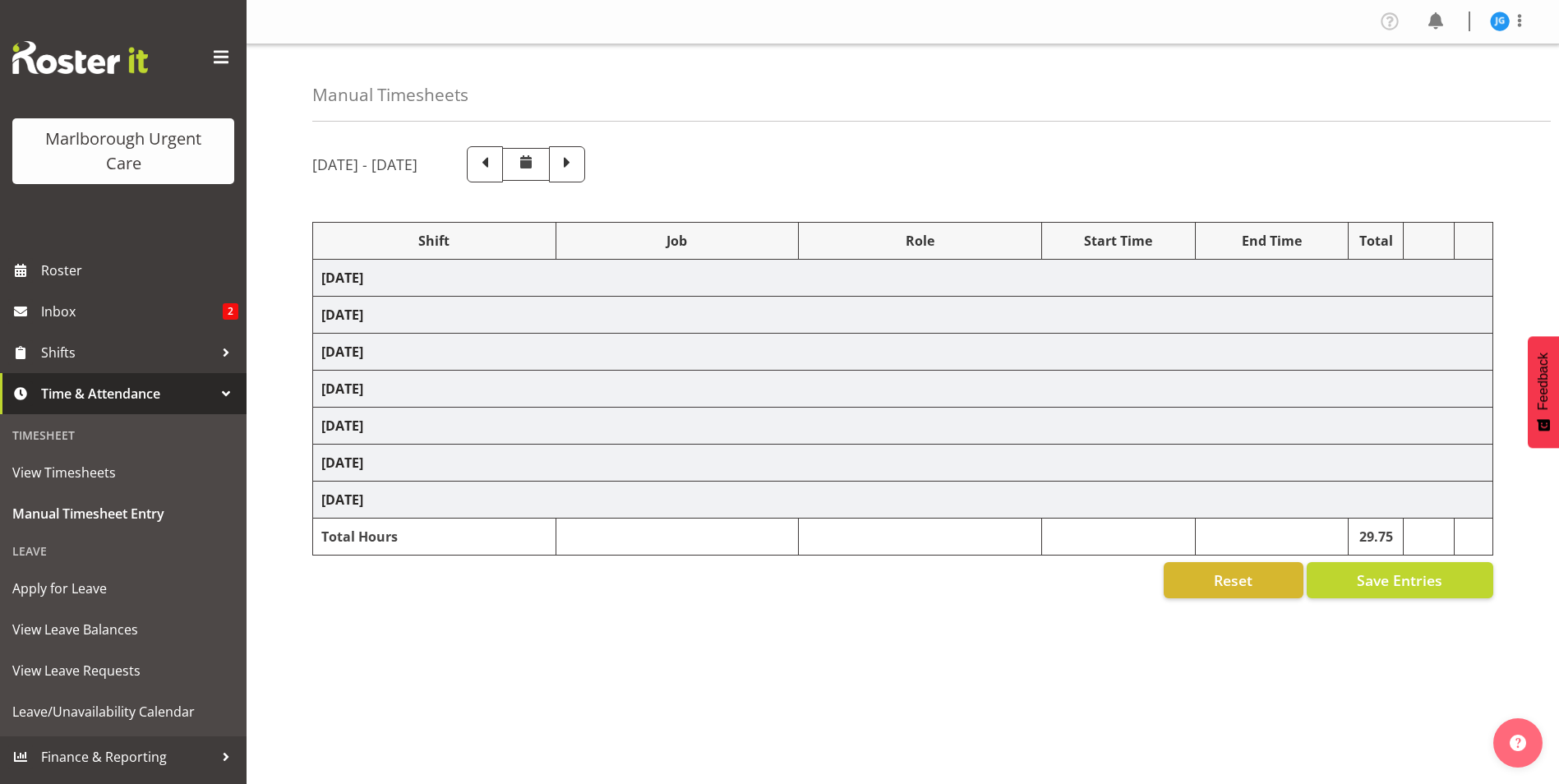
select select "81204"
select select "81205"
select select "81204"
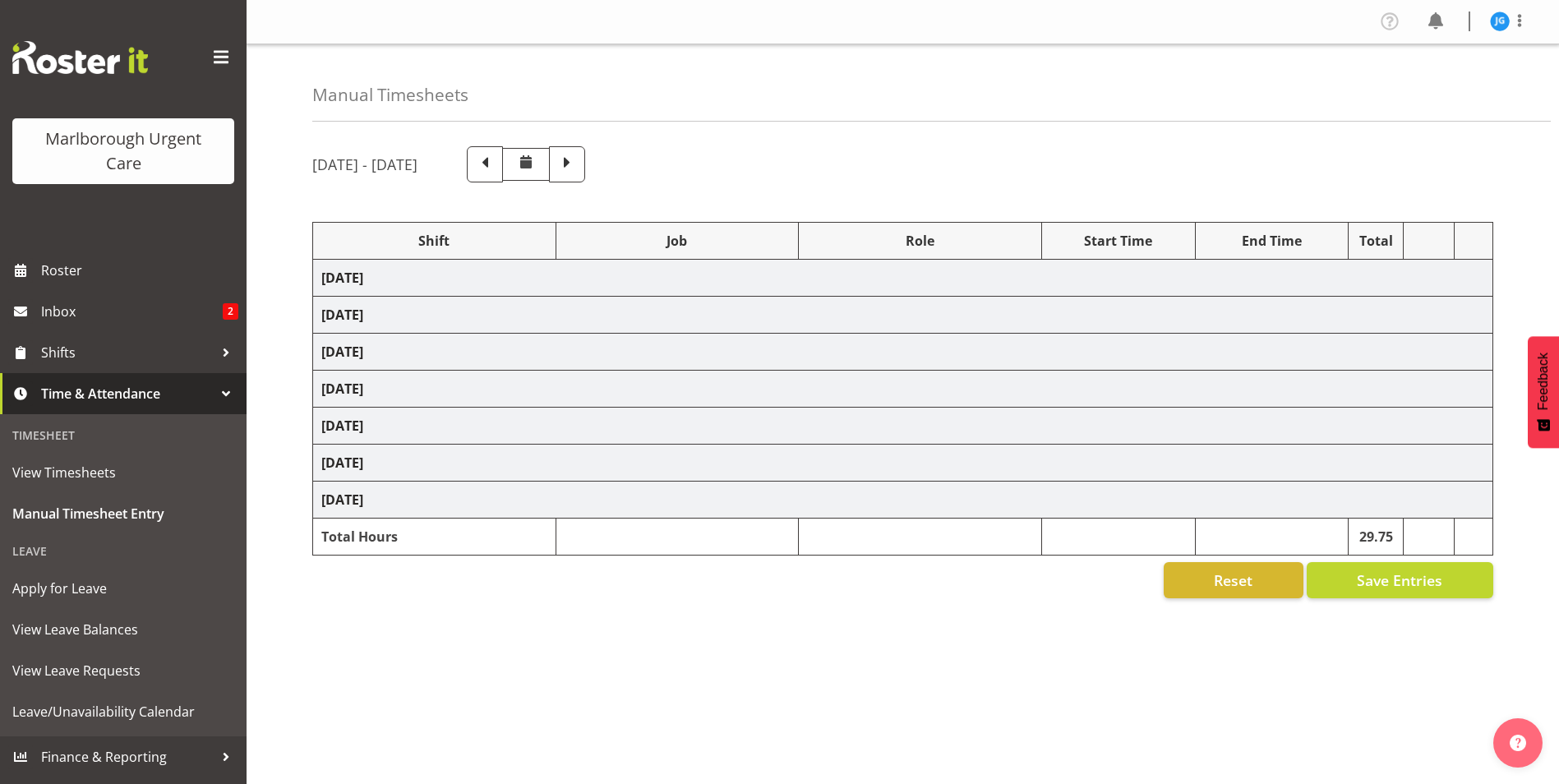
select select "80770"
select select "1563"
select select "80770"
select select "1563"
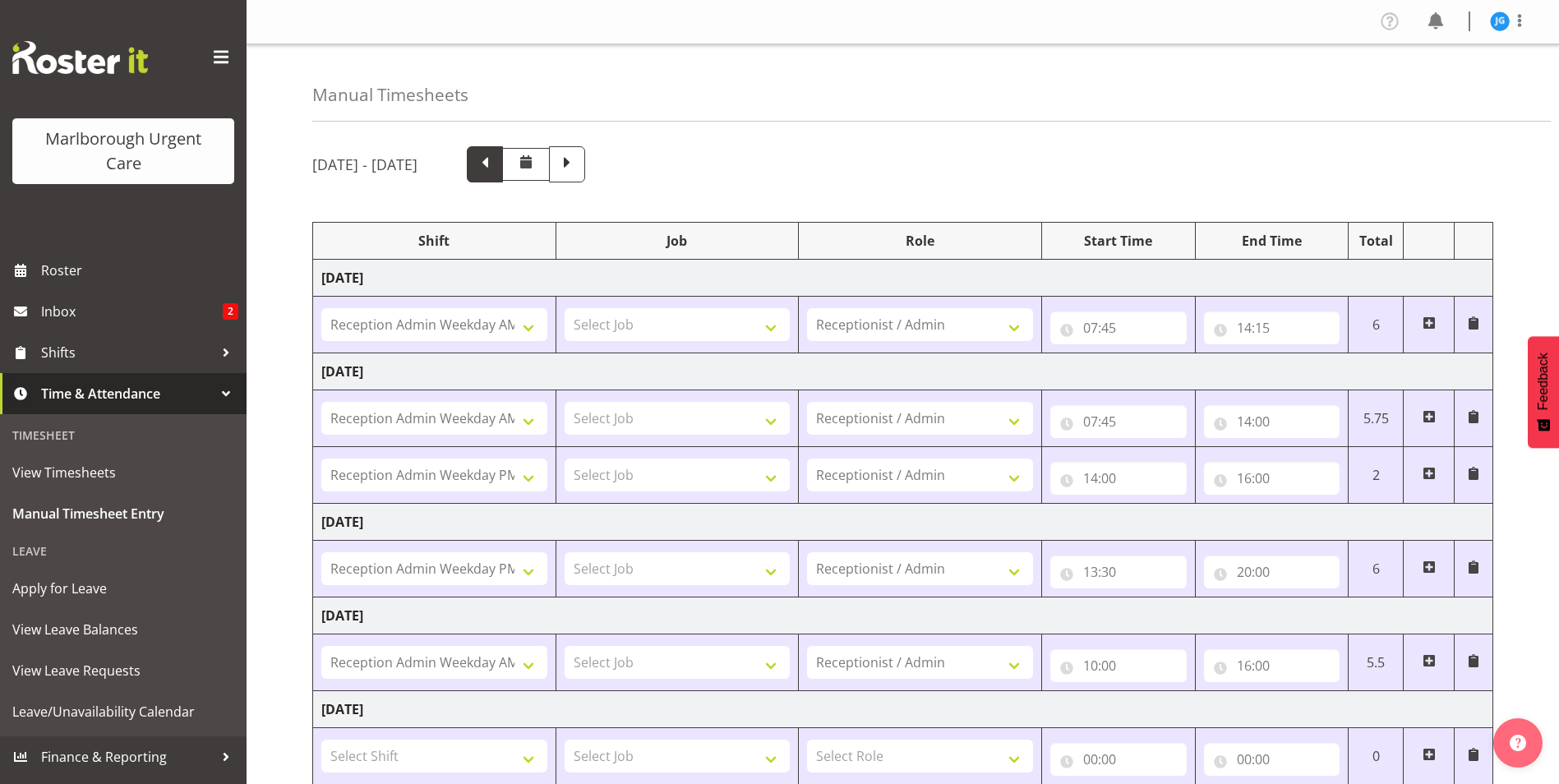
click at [495, 164] on span at bounding box center [485, 163] width 21 height 21
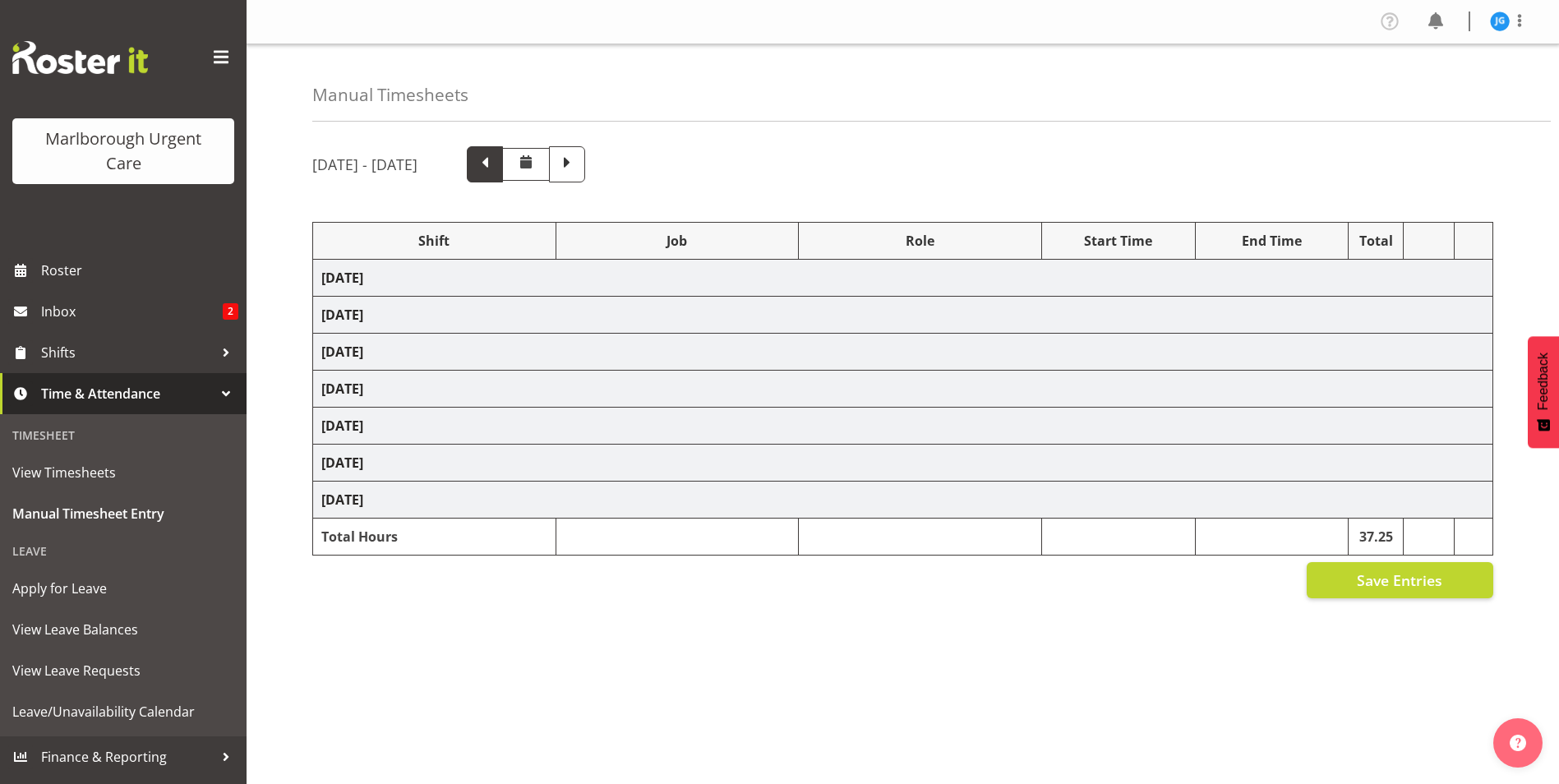
select select "81204"
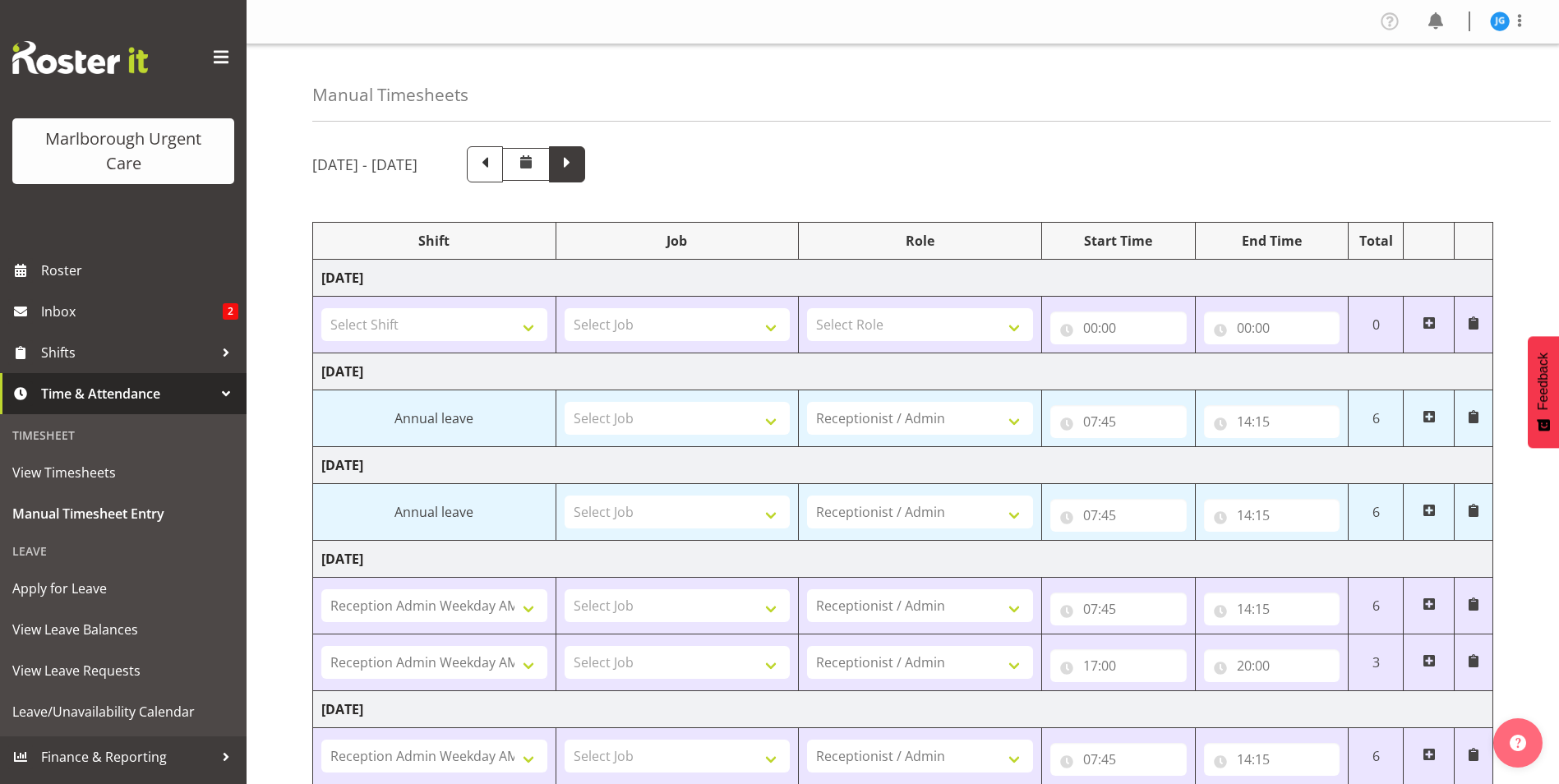
click at [578, 163] on span at bounding box center [567, 163] width 21 height 21
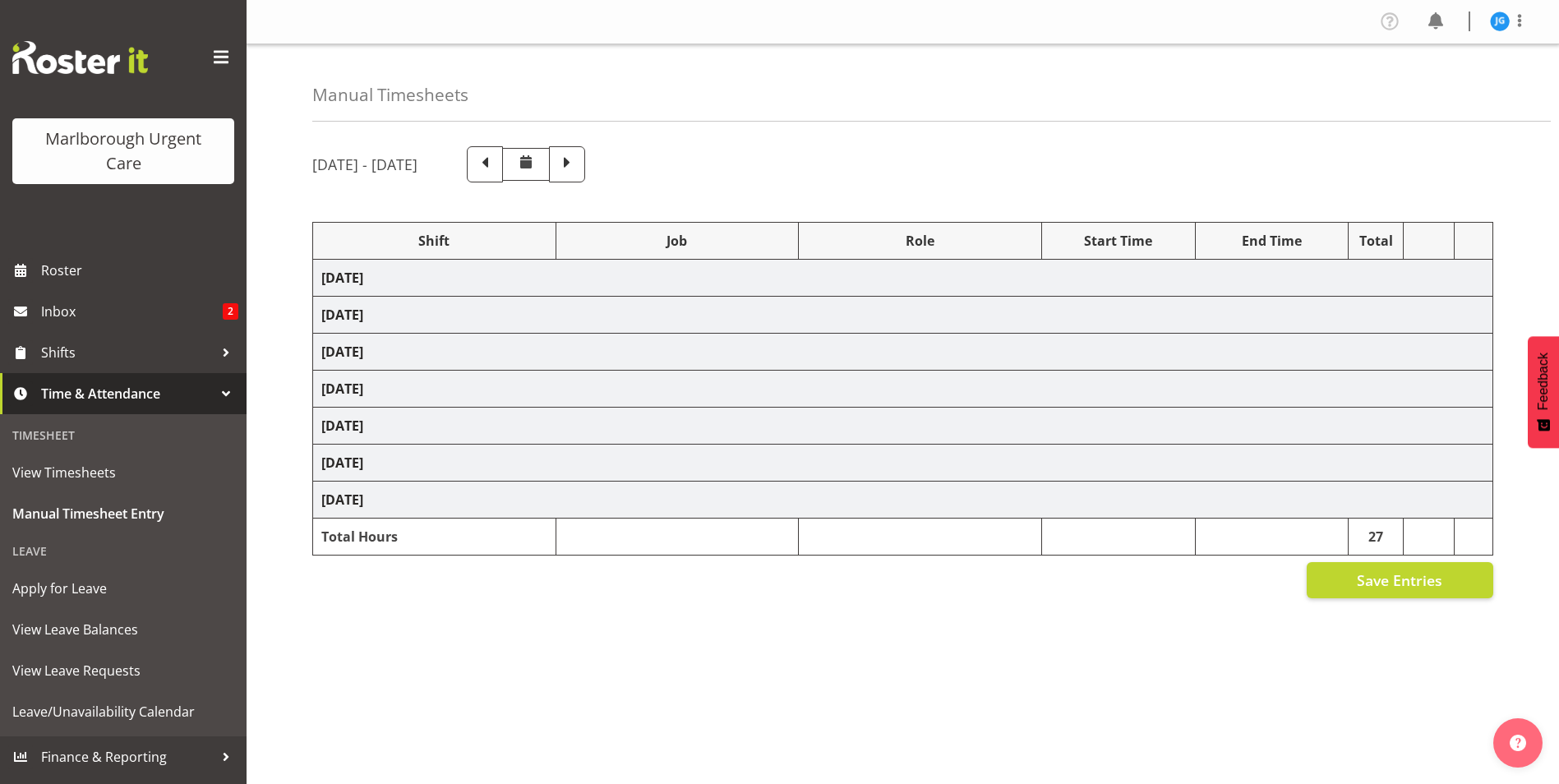
select select "81204"
select select "81205"
select select "81204"
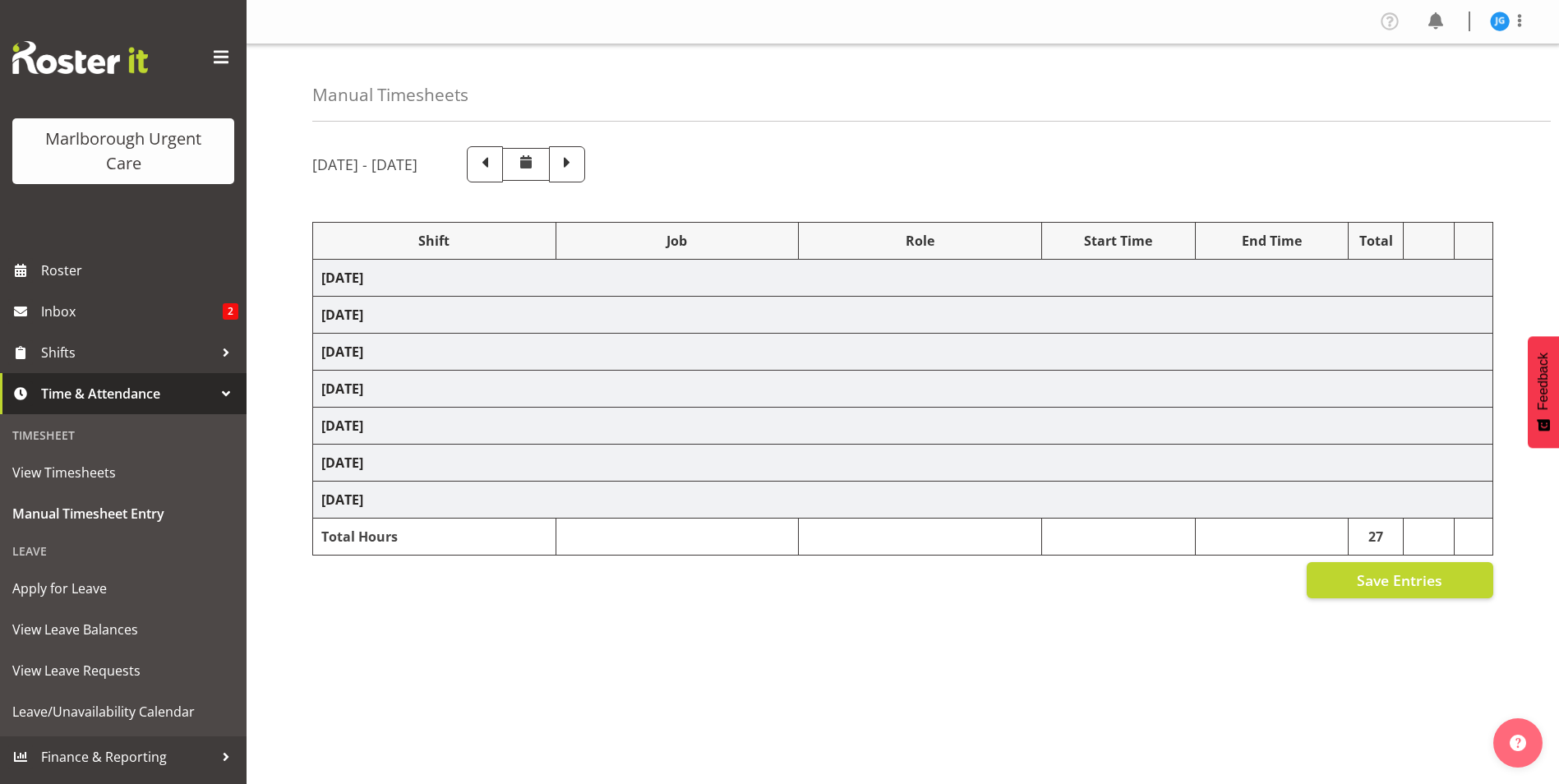
select select "80770"
select select "1563"
select select "80770"
select select "1563"
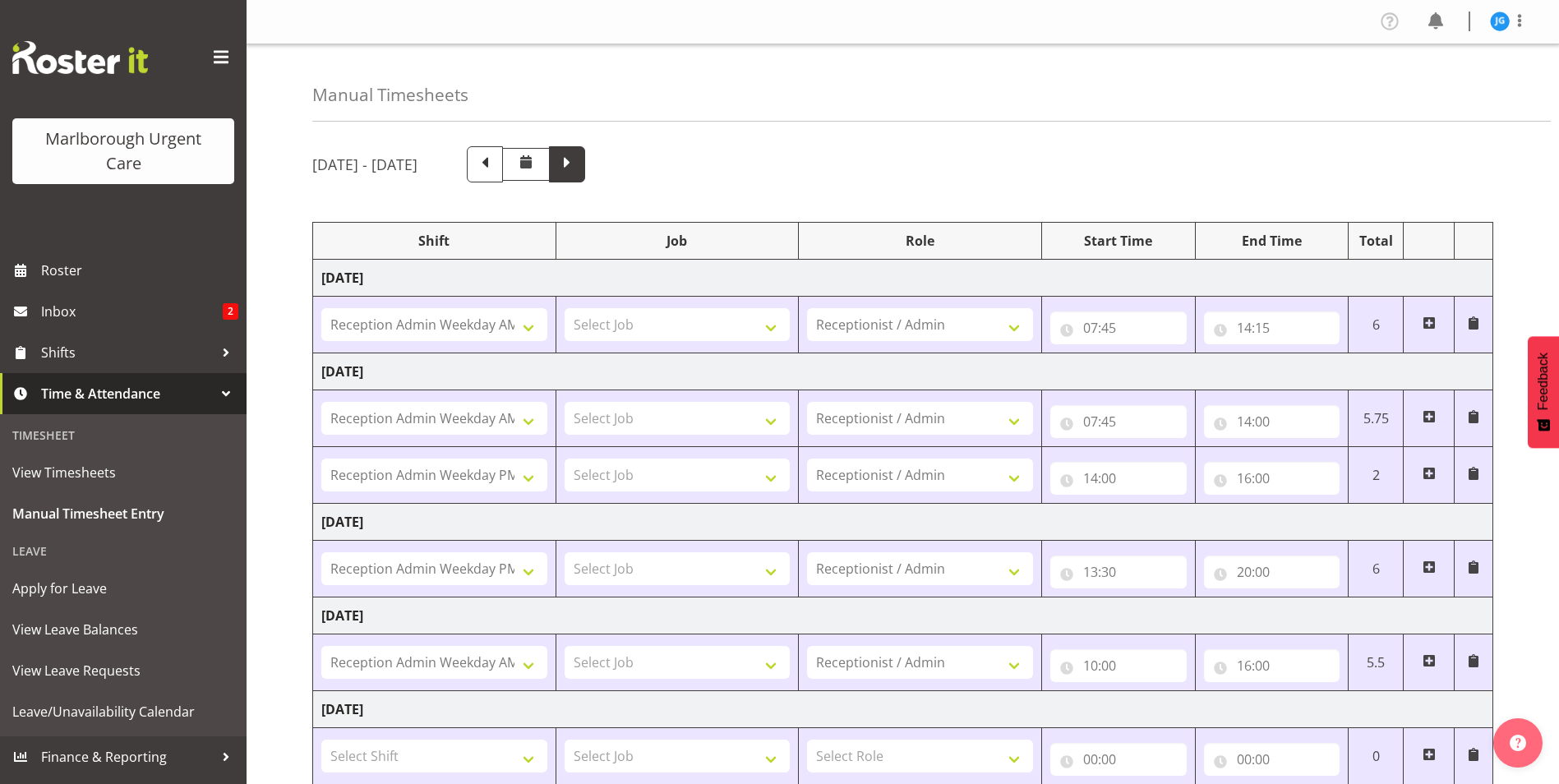
click at [578, 165] on span at bounding box center [567, 163] width 21 height 21
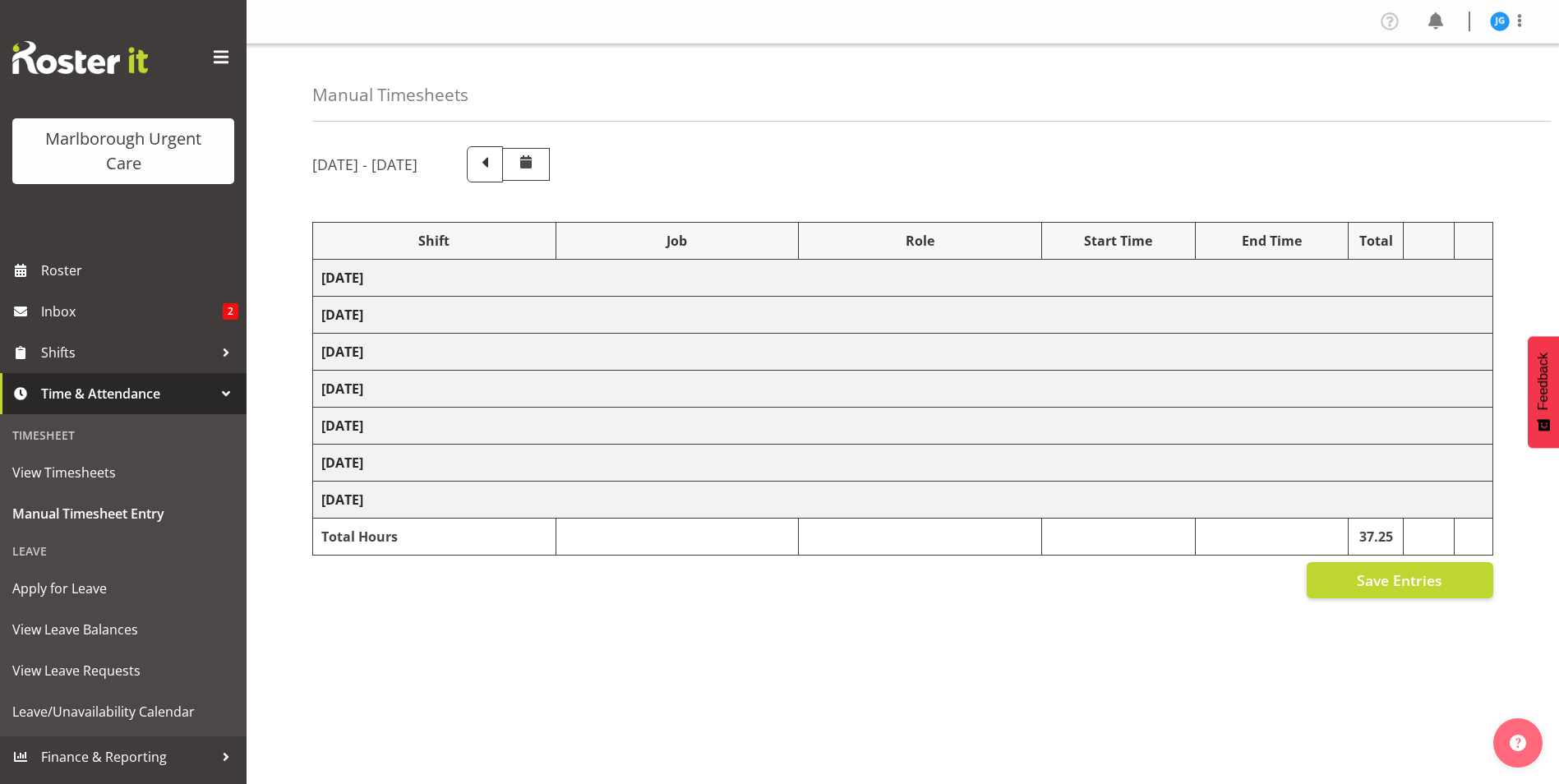
select select "81204"
select select "81205"
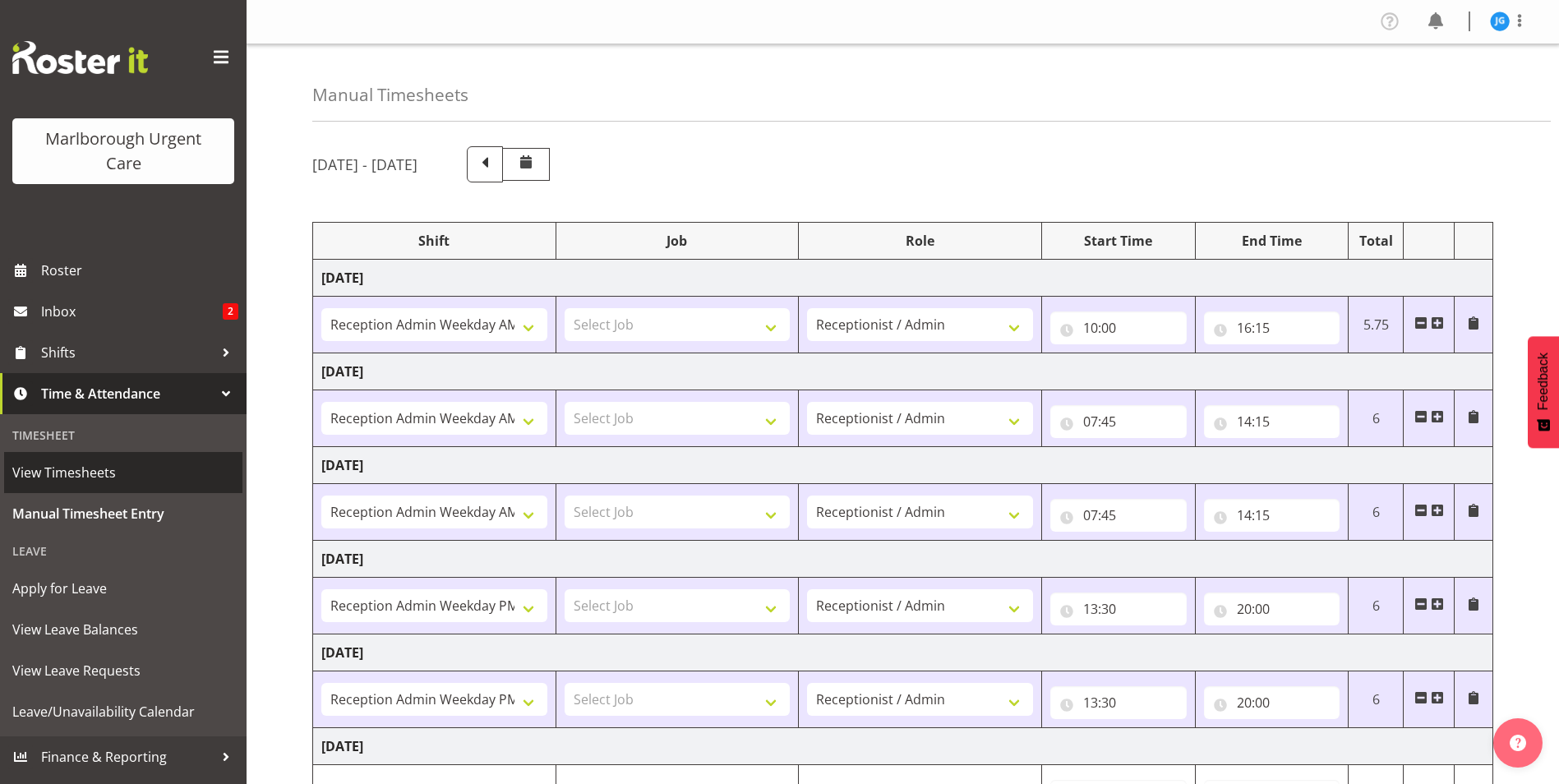
click at [75, 471] on span "View Timesheets" at bounding box center [123, 472] width 221 height 24
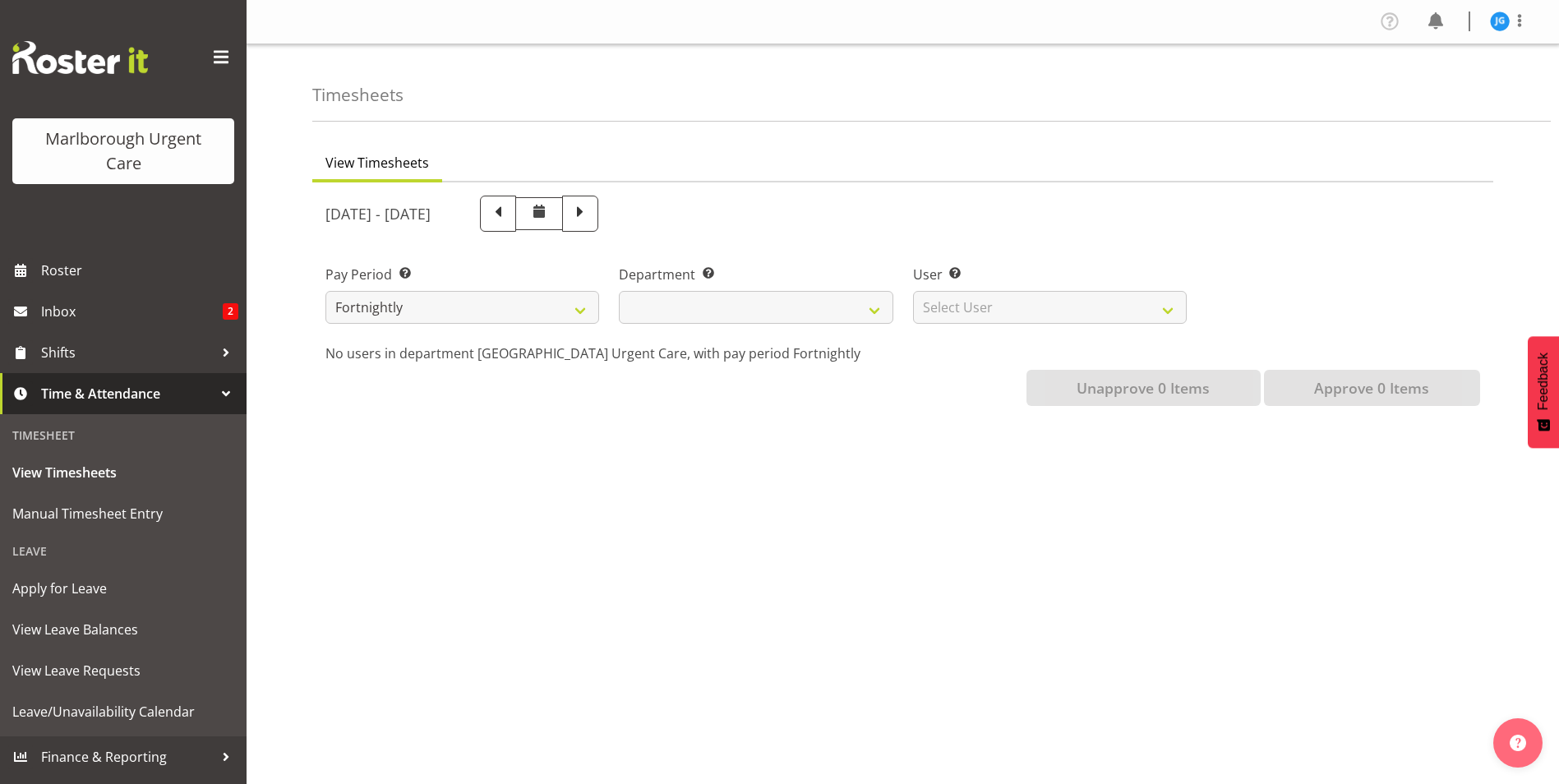
select select
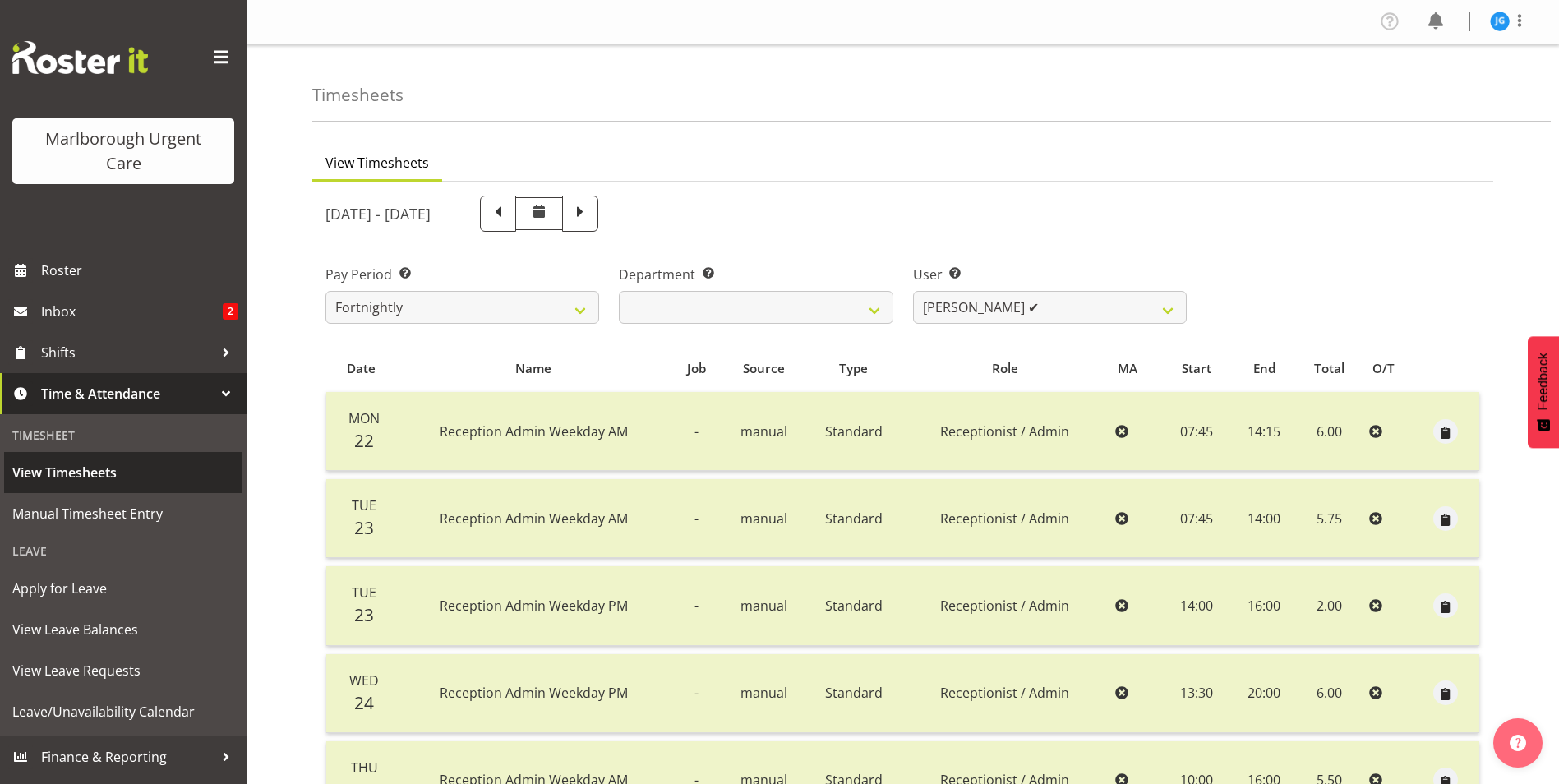
click at [70, 471] on span "View Timesheets" at bounding box center [123, 472] width 221 height 24
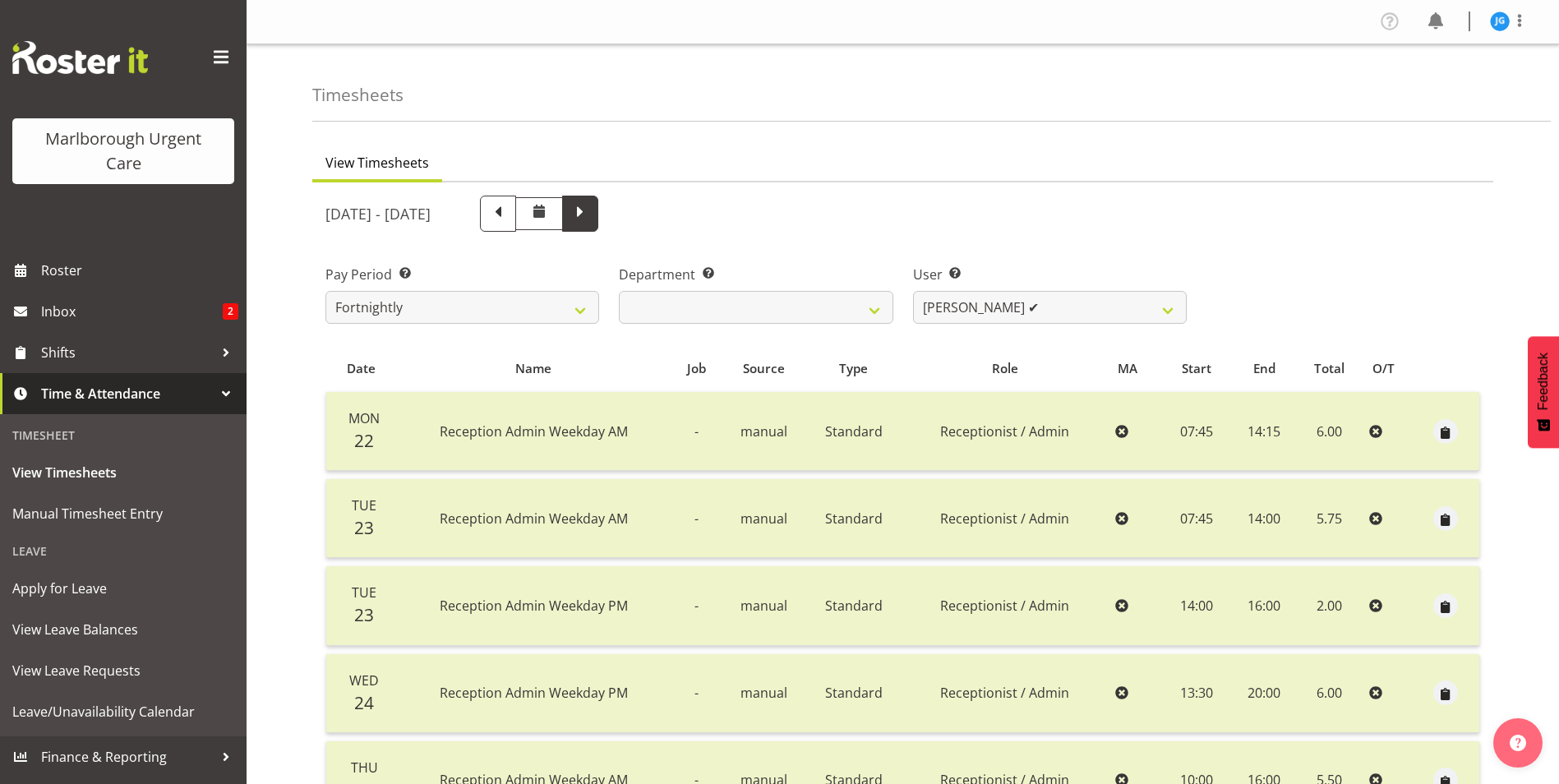
click at [591, 214] on span at bounding box center [580, 212] width 21 height 21
select select
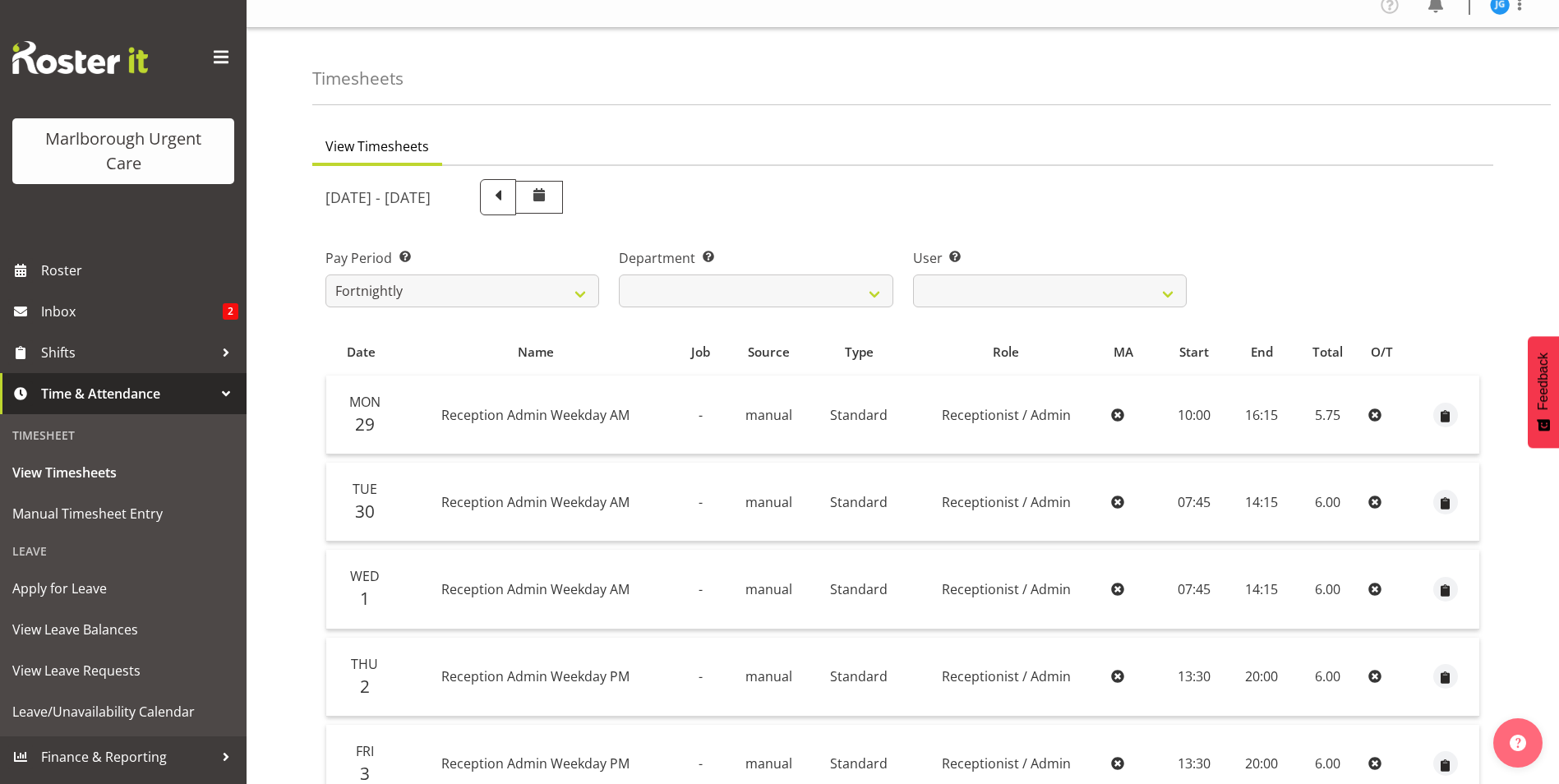
scroll to position [13, 0]
click at [549, 197] on span at bounding box center [539, 198] width 20 height 20
click at [549, 202] on span at bounding box center [539, 198] width 20 height 20
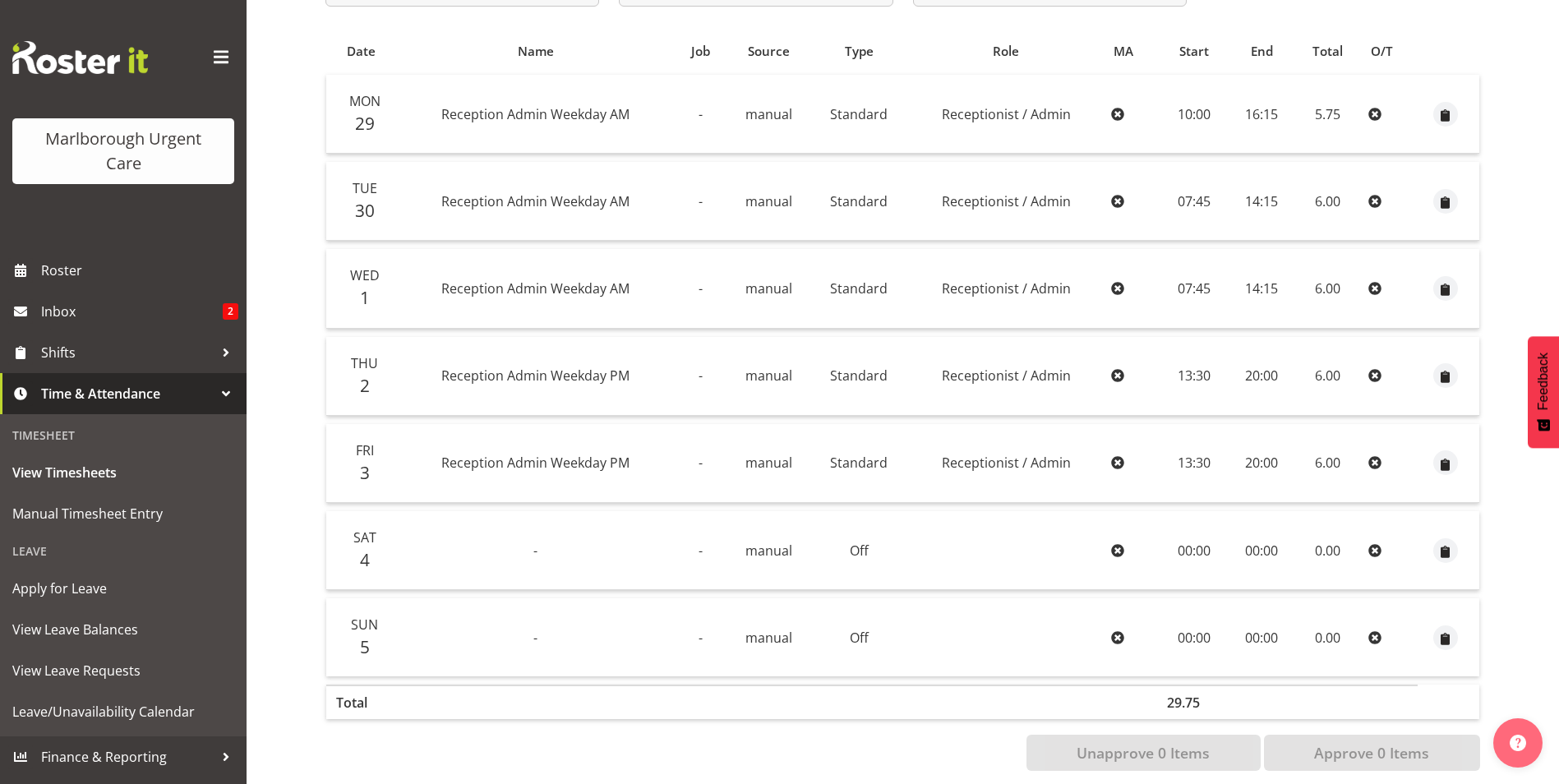
scroll to position [342, 0]
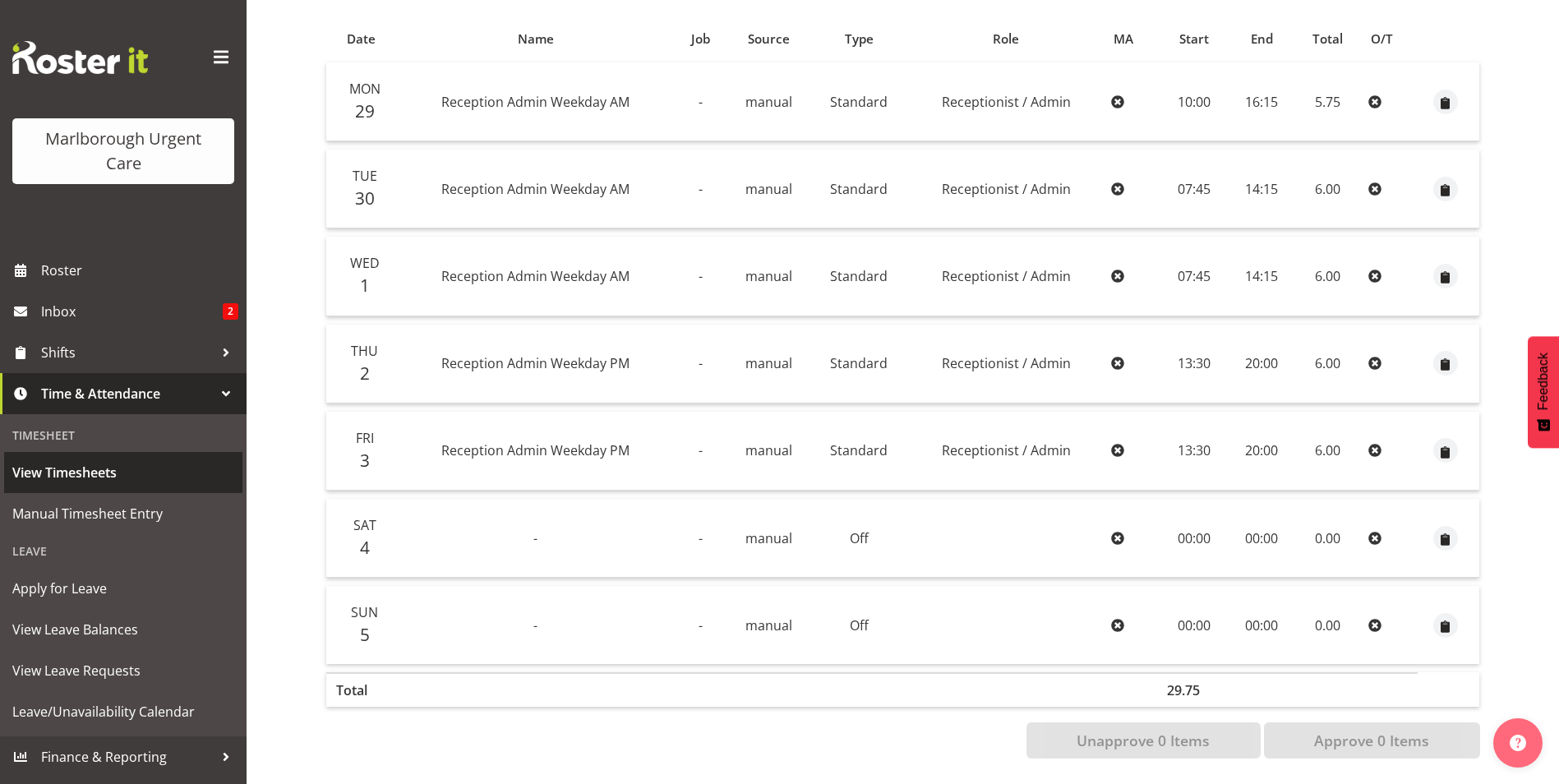
click at [87, 472] on span "View Timesheets" at bounding box center [123, 472] width 221 height 24
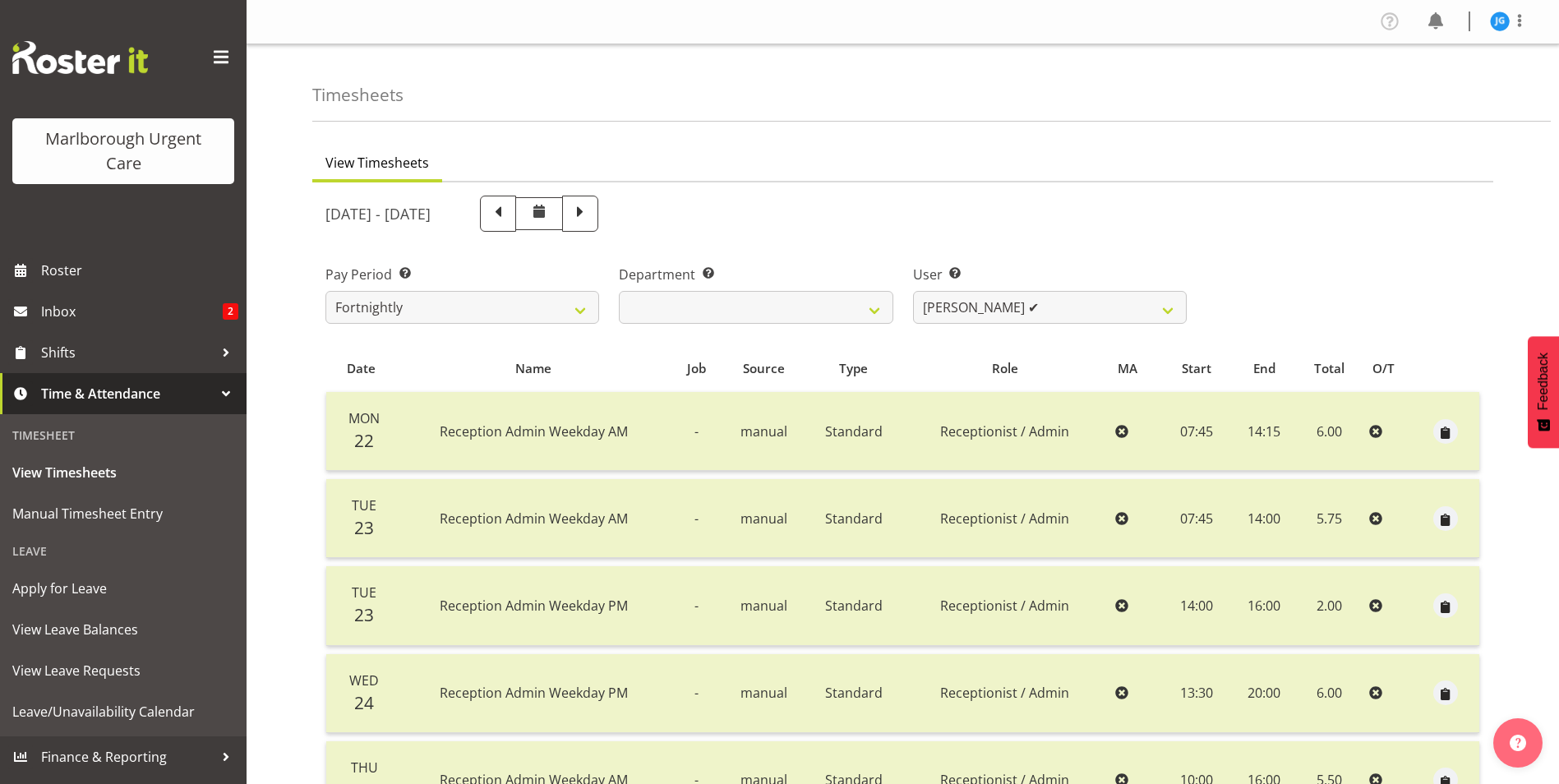
click at [549, 215] on span at bounding box center [539, 211] width 20 height 20
click at [591, 216] on span at bounding box center [580, 212] width 21 height 21
select select
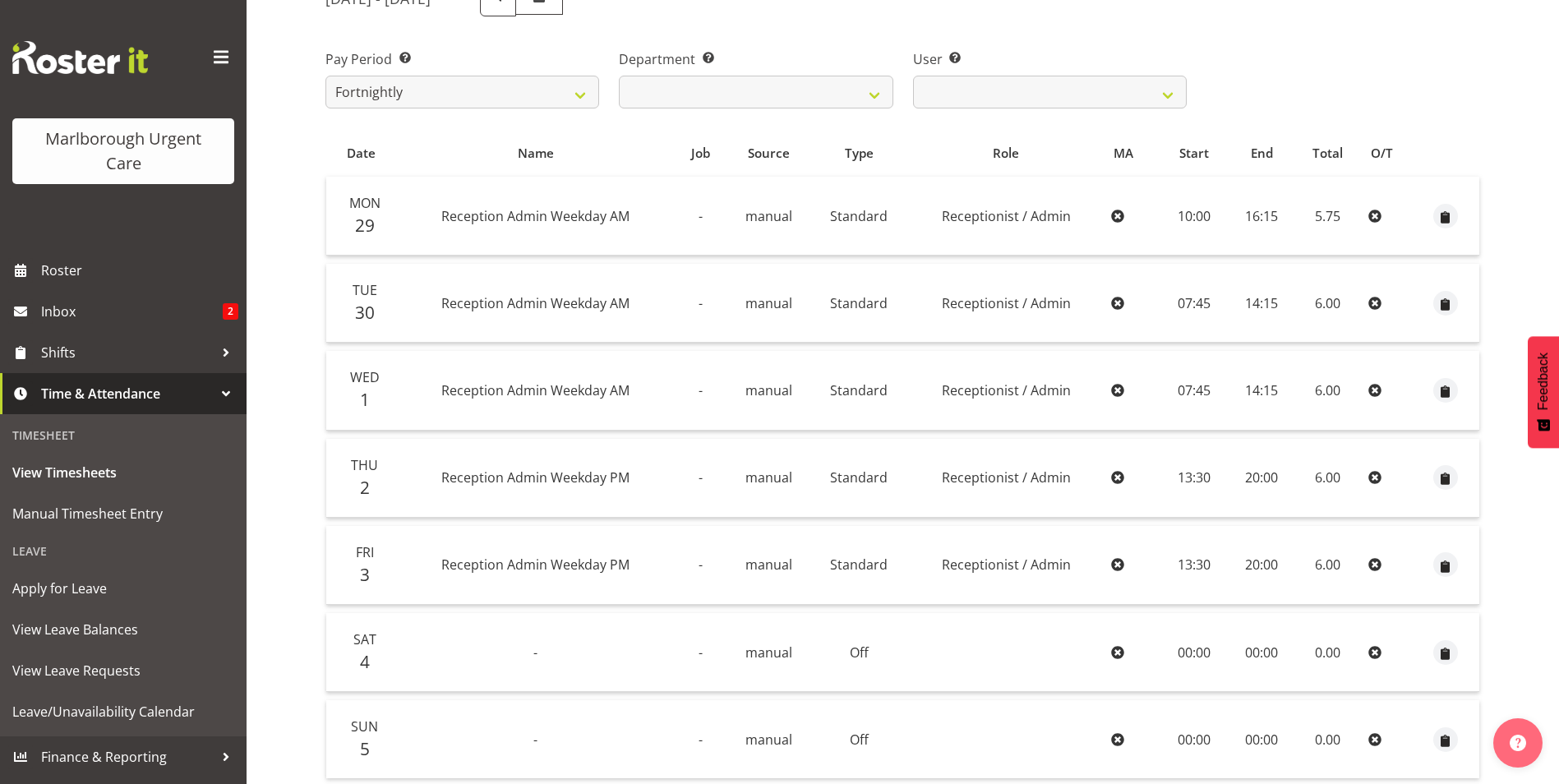
scroll to position [247, 0]
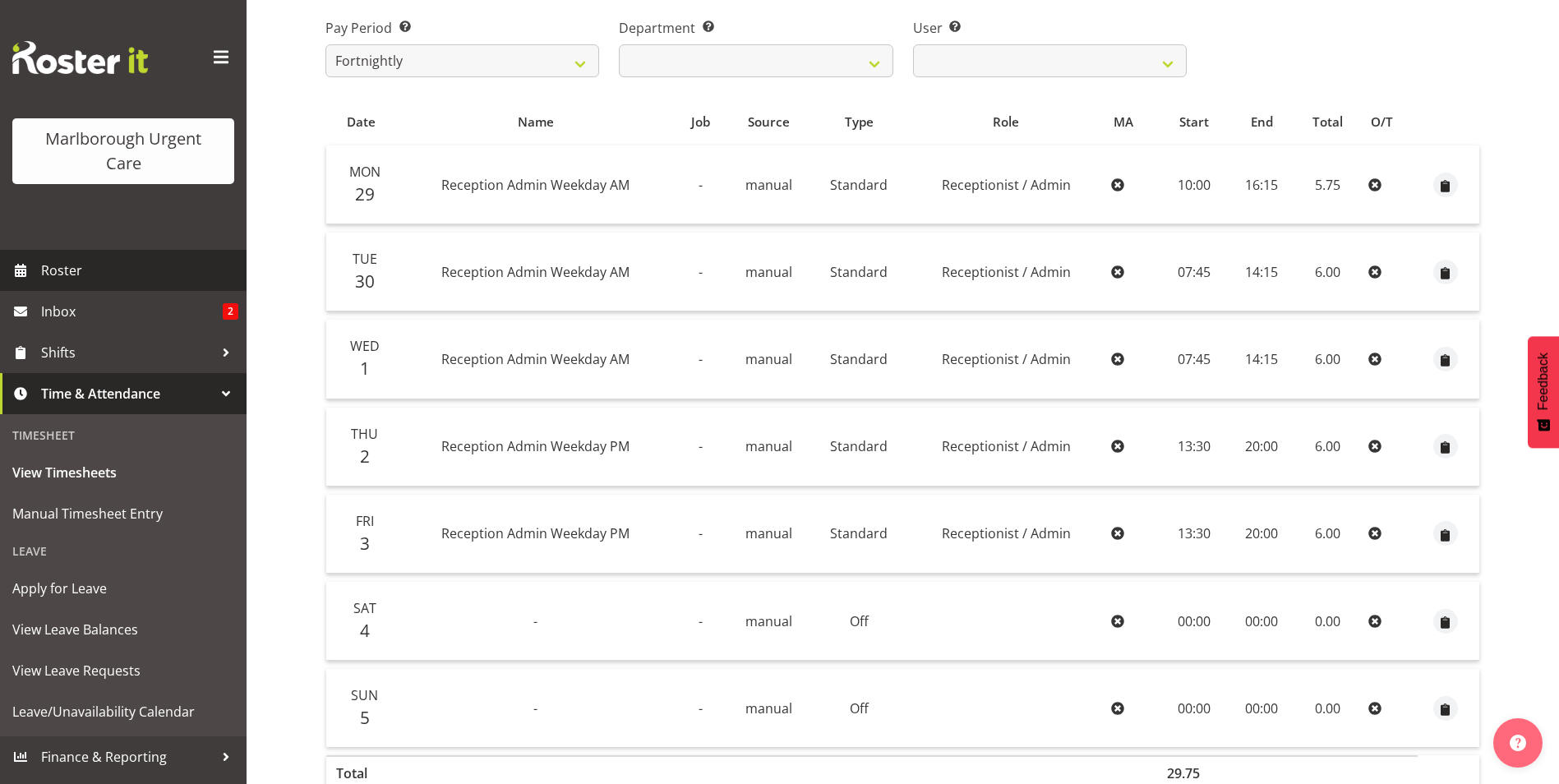
click at [67, 270] on span "Roster" at bounding box center [139, 270] width 197 height 24
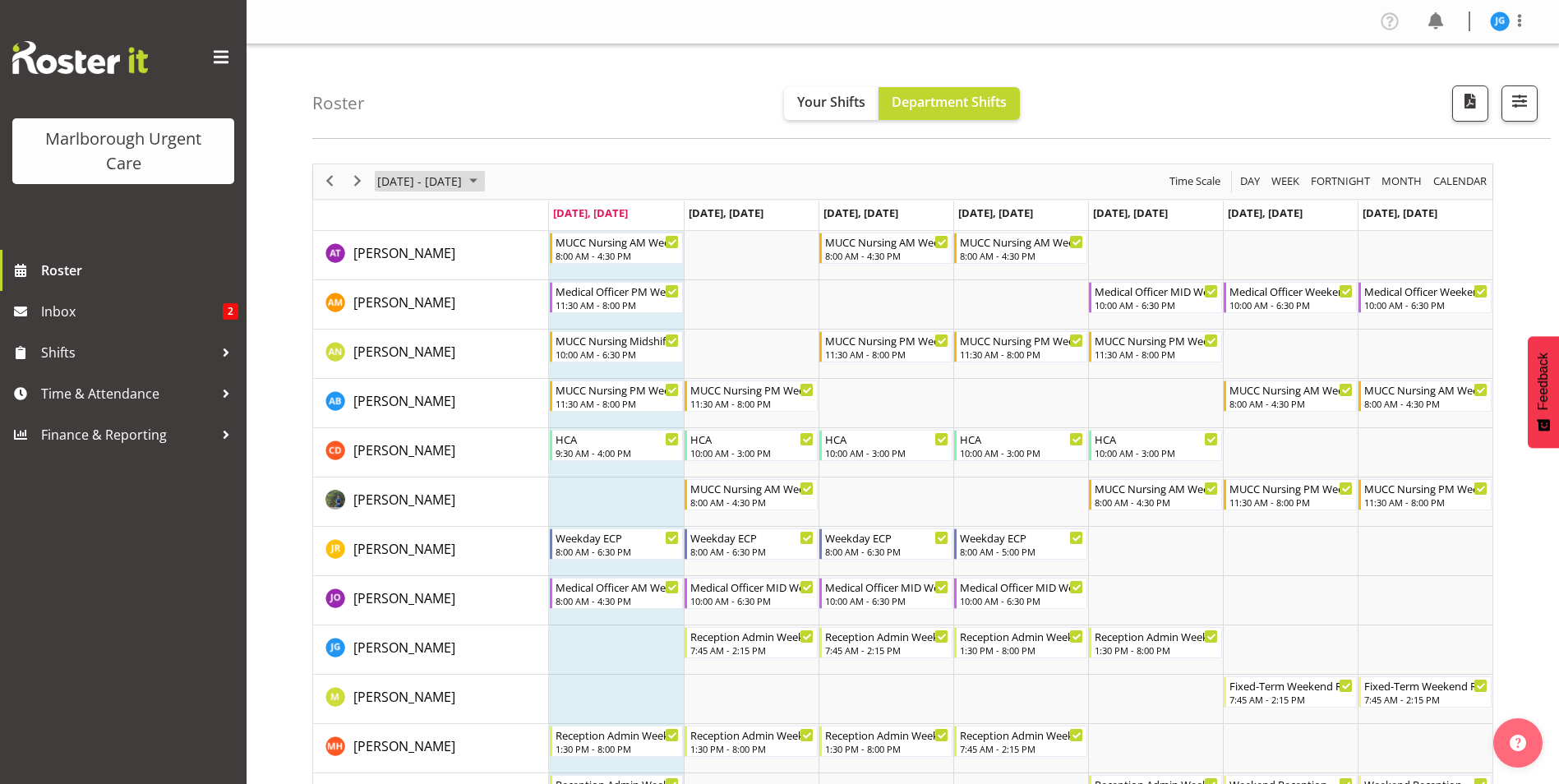
click at [483, 182] on span "September 2025" at bounding box center [474, 180] width 20 height 20
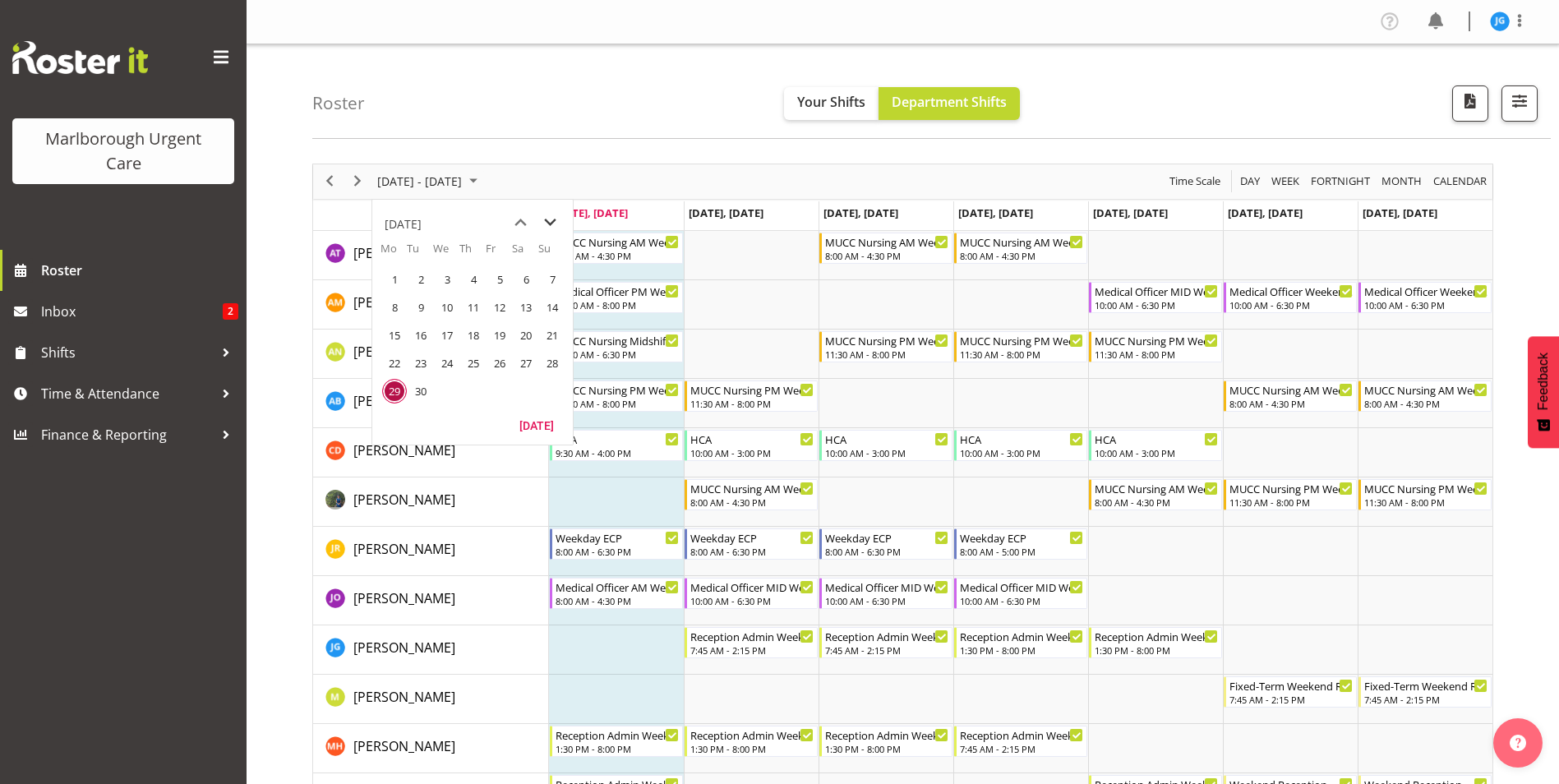
click at [551, 222] on span "next month" at bounding box center [550, 223] width 29 height 30
click at [395, 304] on span "6" at bounding box center [395, 307] width 25 height 24
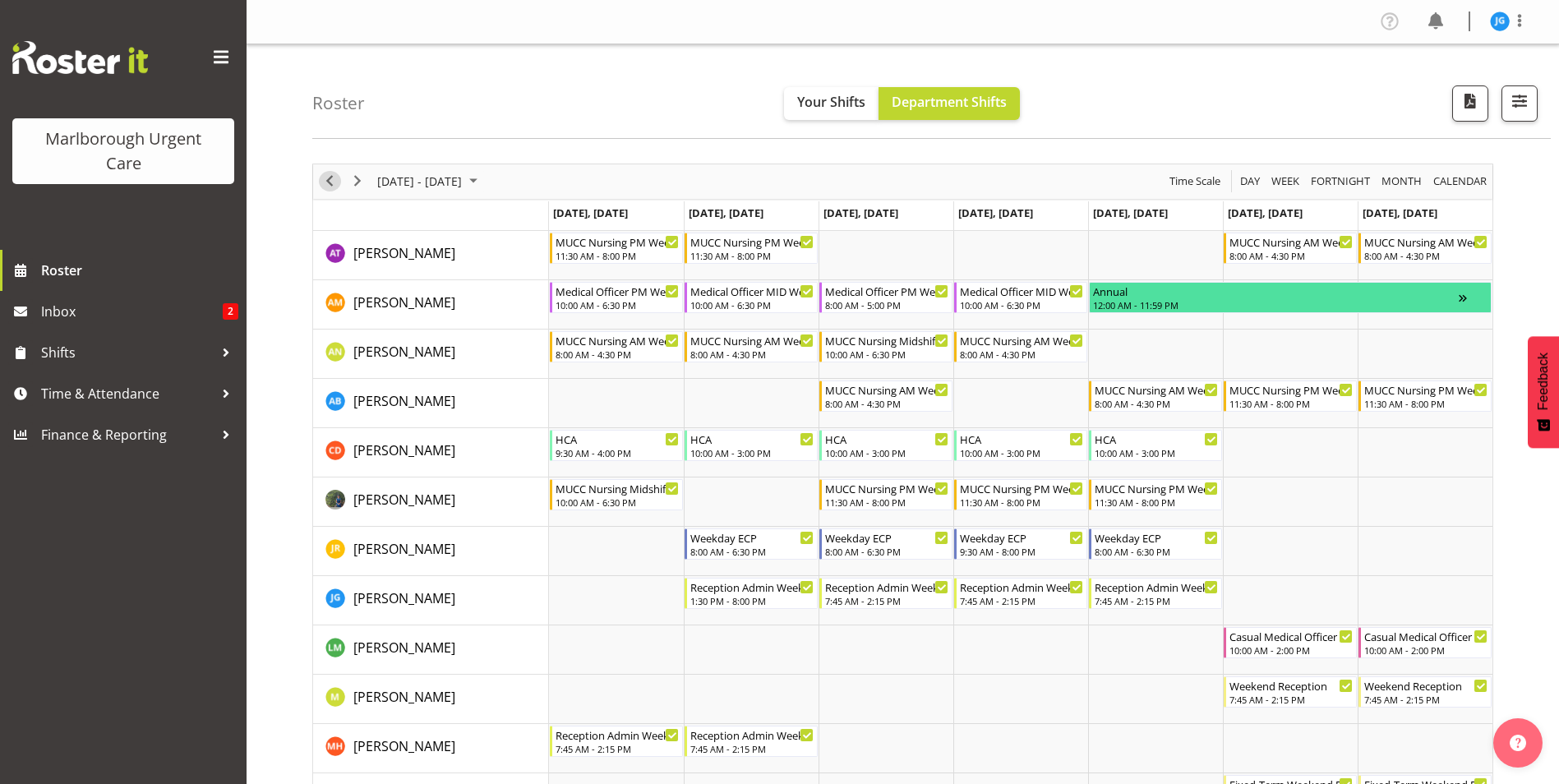
click at [328, 183] on span "Previous" at bounding box center [329, 180] width 20 height 20
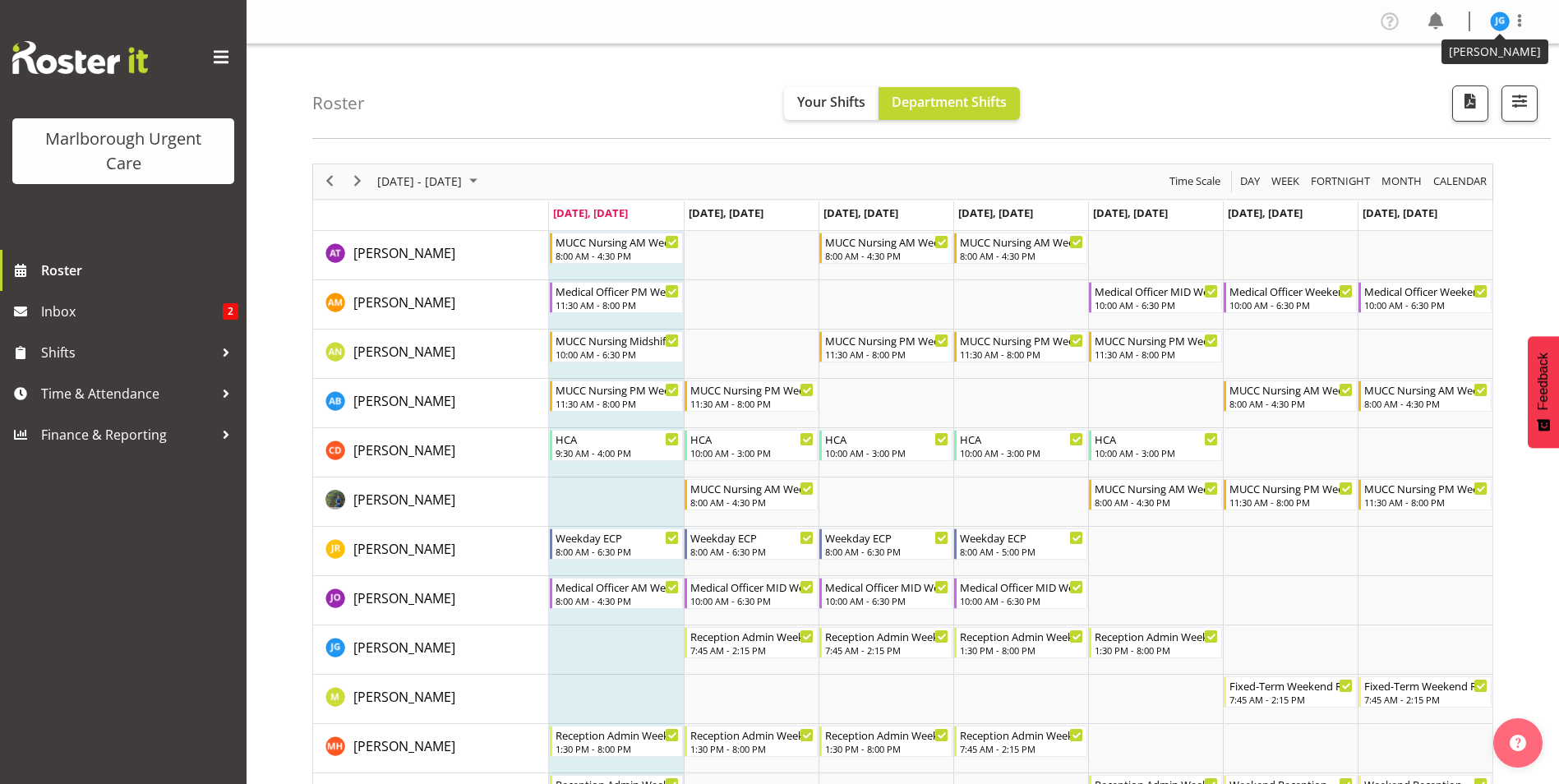
click at [1499, 19] on img at bounding box center [1499, 21] width 20 height 20
click at [1432, 84] on link "Log Out" at bounding box center [1450, 87] width 158 height 30
